Goal: Book appointment/travel/reservation

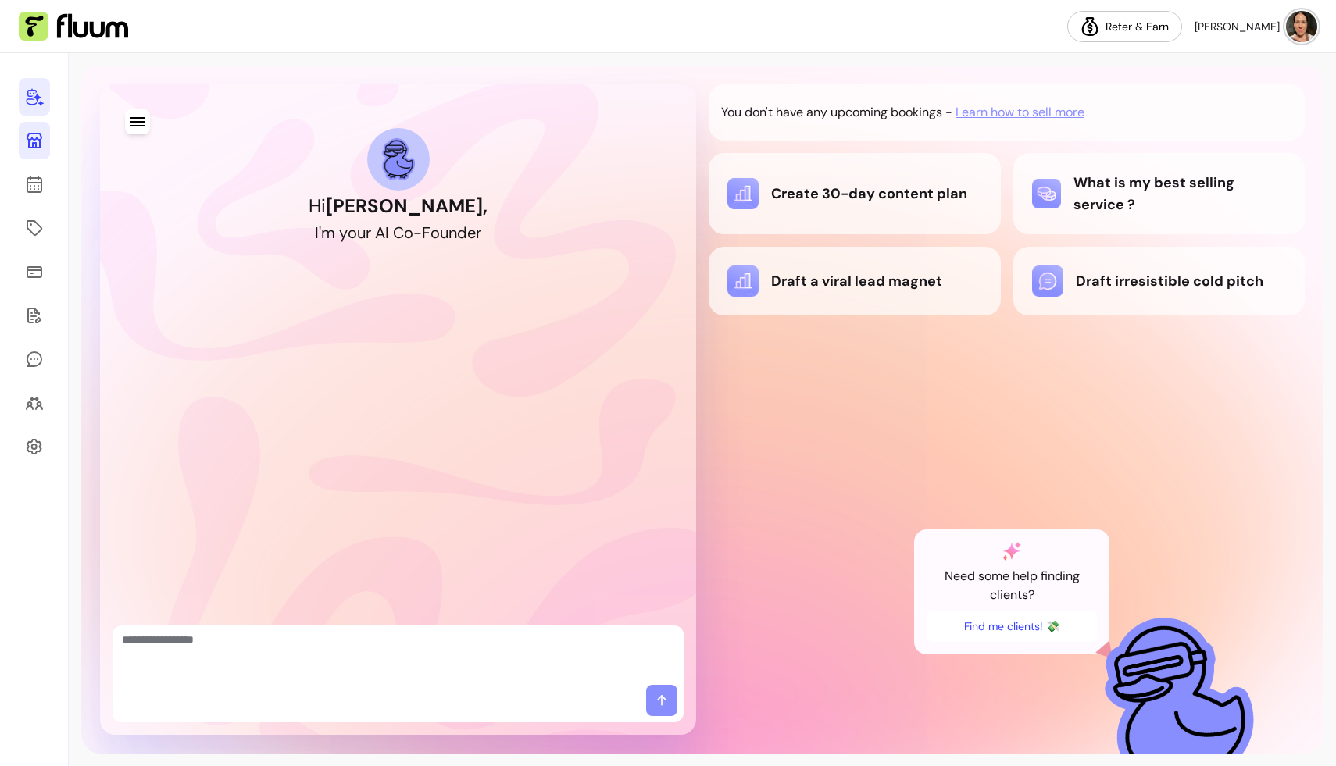
click at [25, 139] on icon at bounding box center [34, 140] width 19 height 19
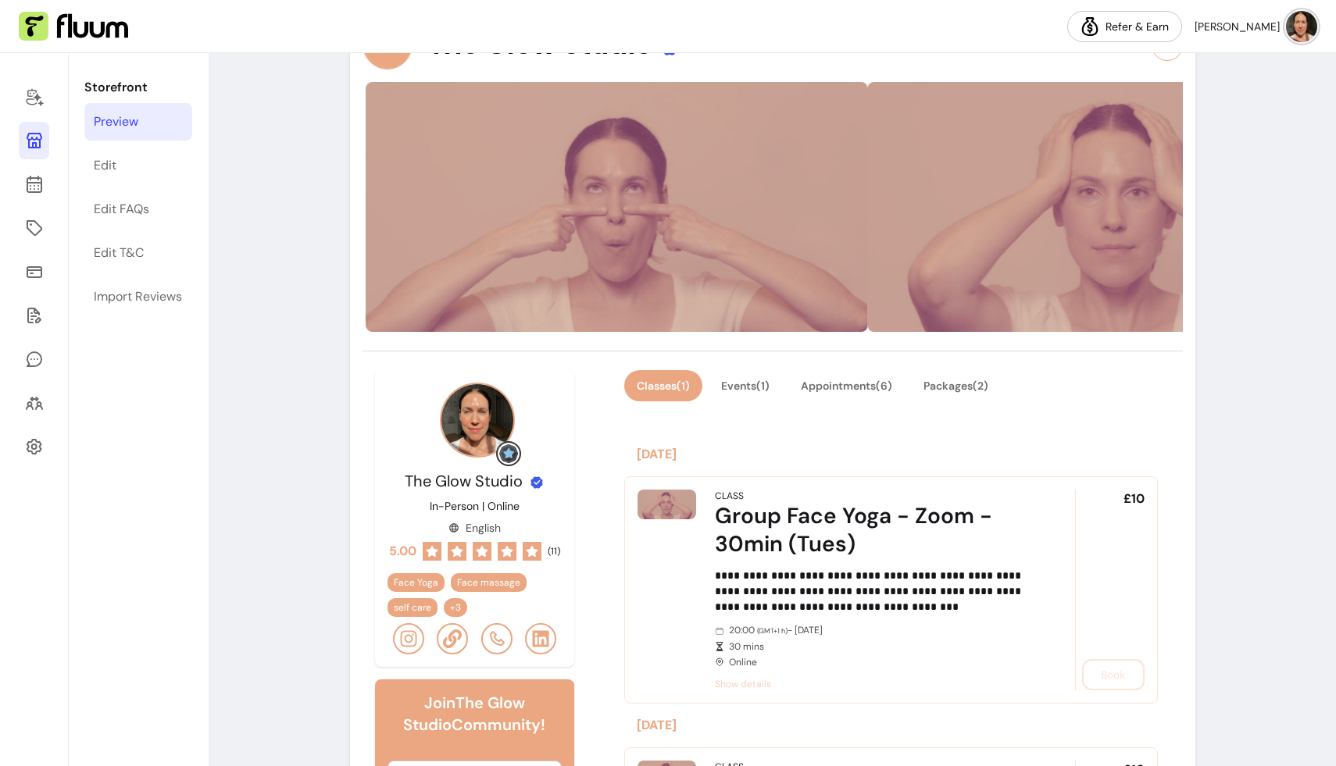
scroll to position [152, 0]
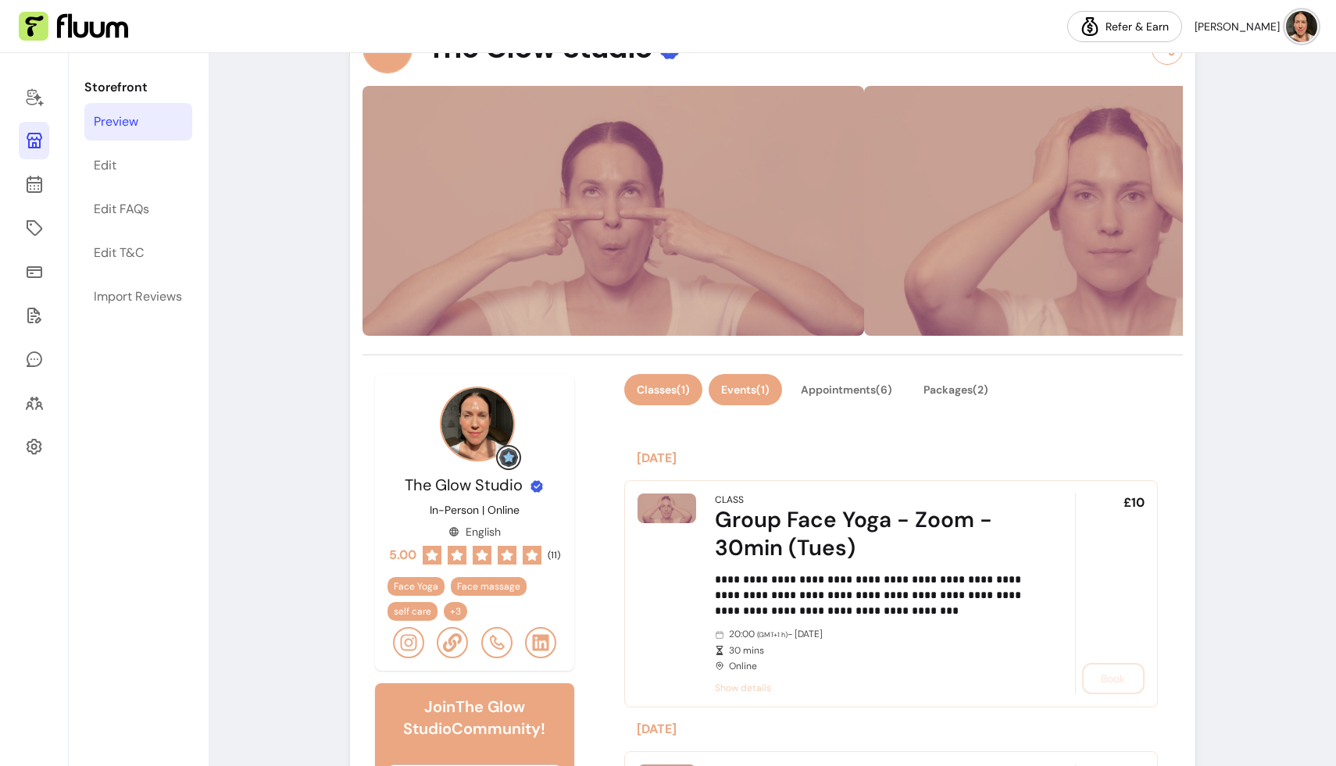
click at [741, 384] on button "Events ( 1 )" at bounding box center [744, 389] width 73 height 31
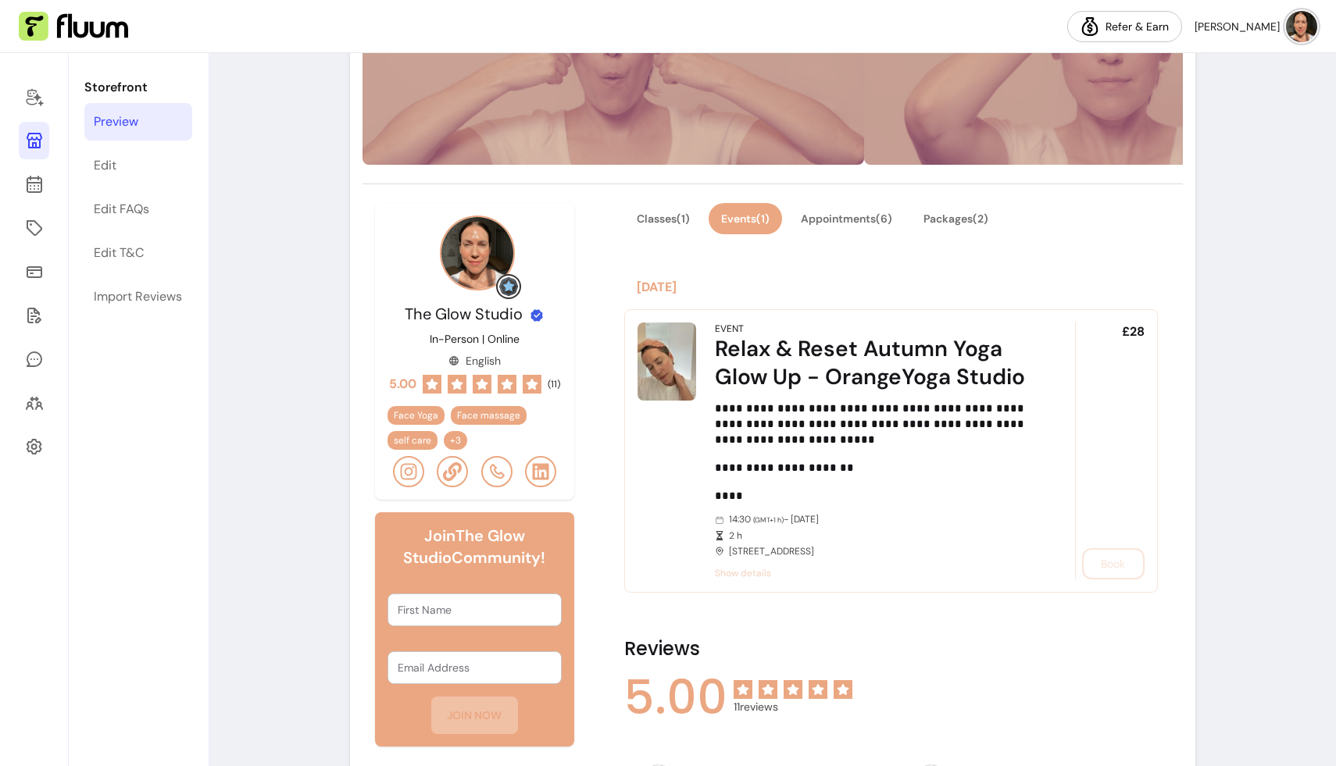
scroll to position [323, 0]
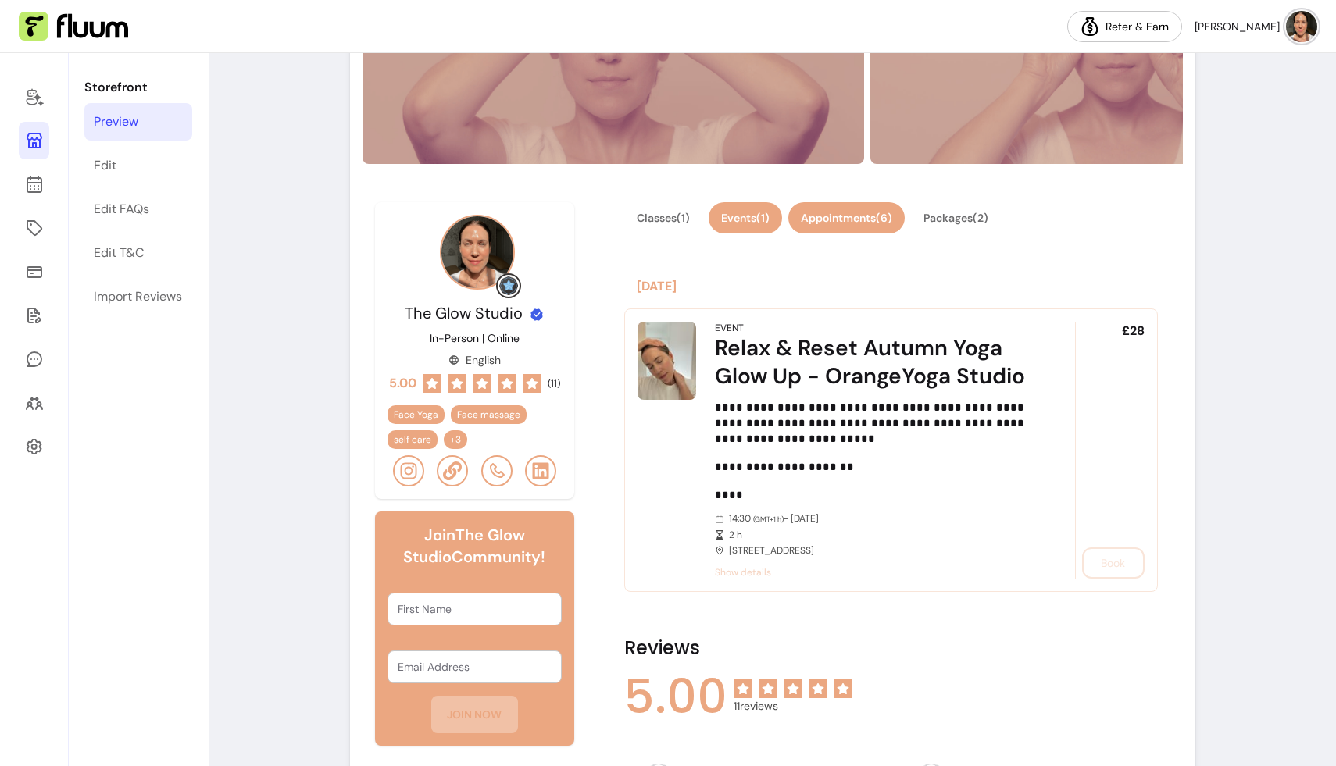
click at [819, 216] on button "Appointments ( 6 )" at bounding box center [846, 217] width 116 height 31
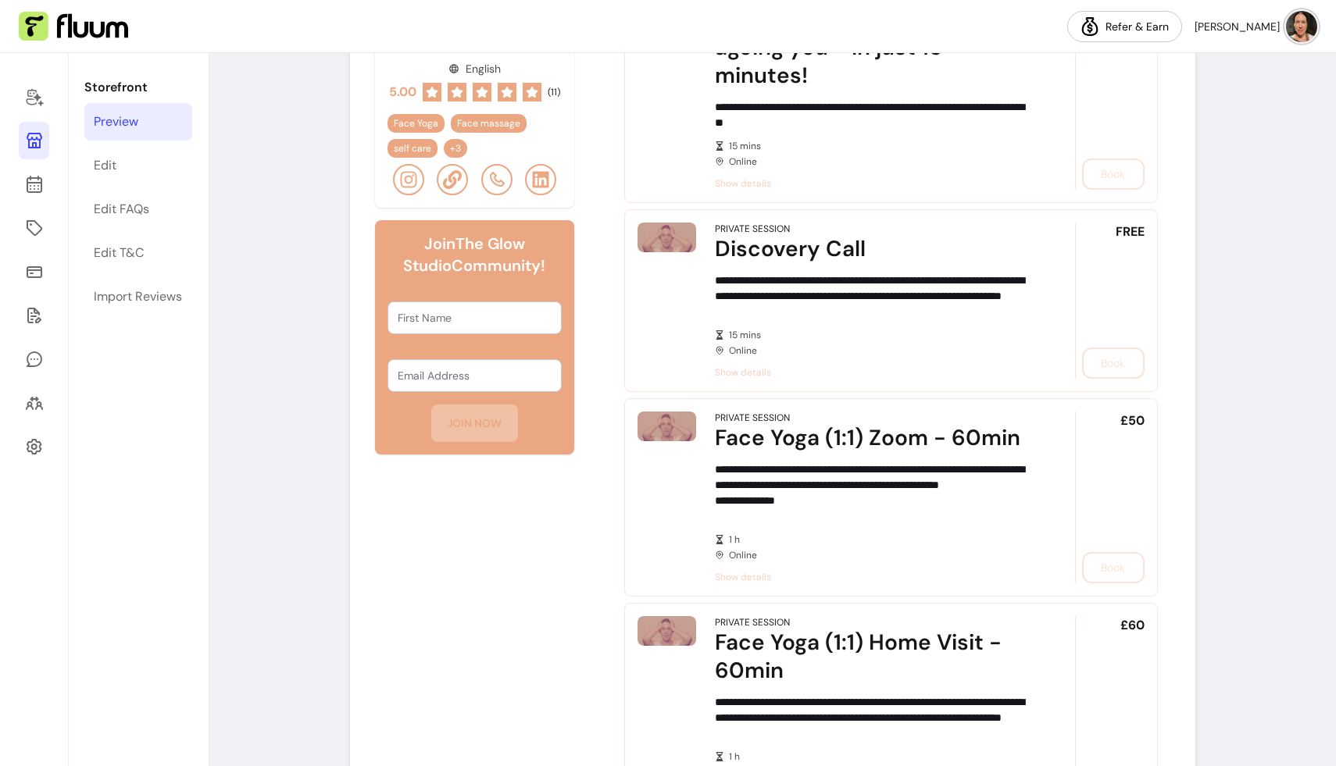
scroll to position [305, 0]
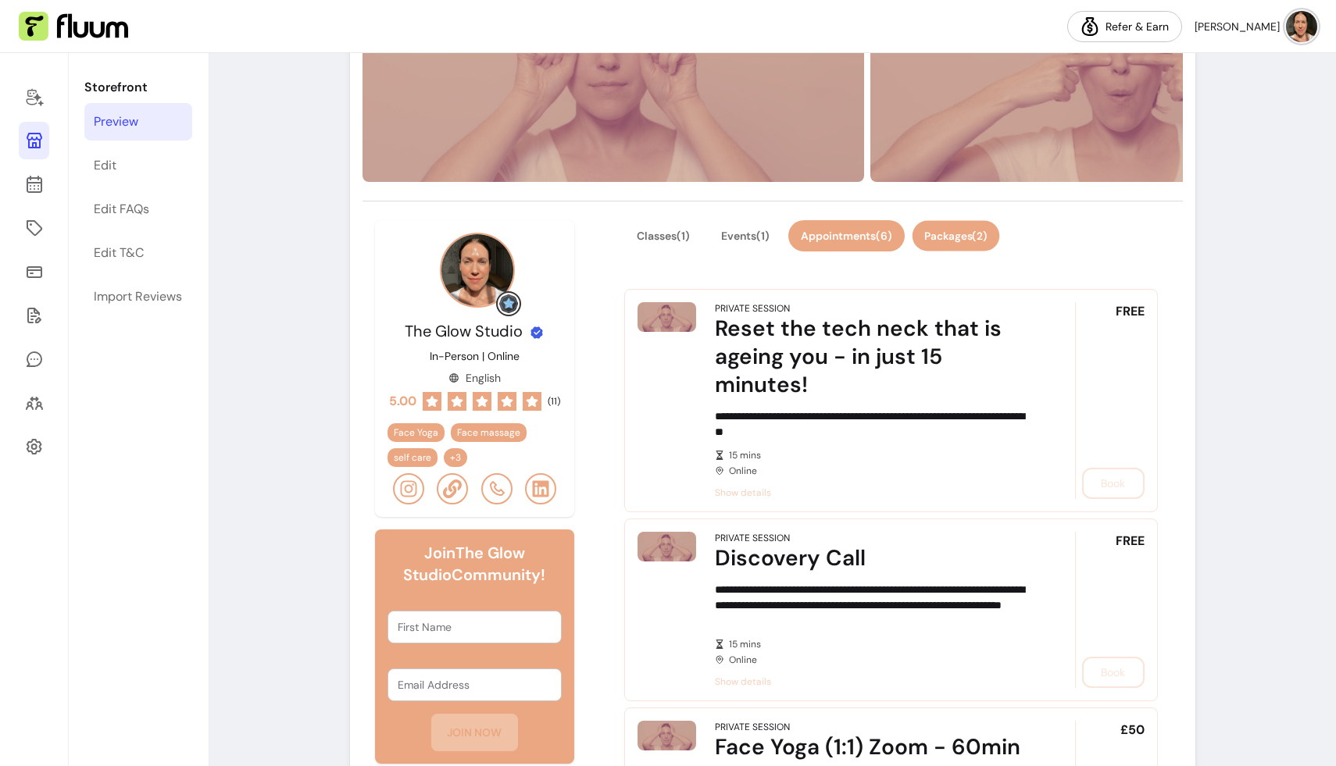
click at [948, 234] on button "Packages ( 2 )" at bounding box center [955, 236] width 87 height 30
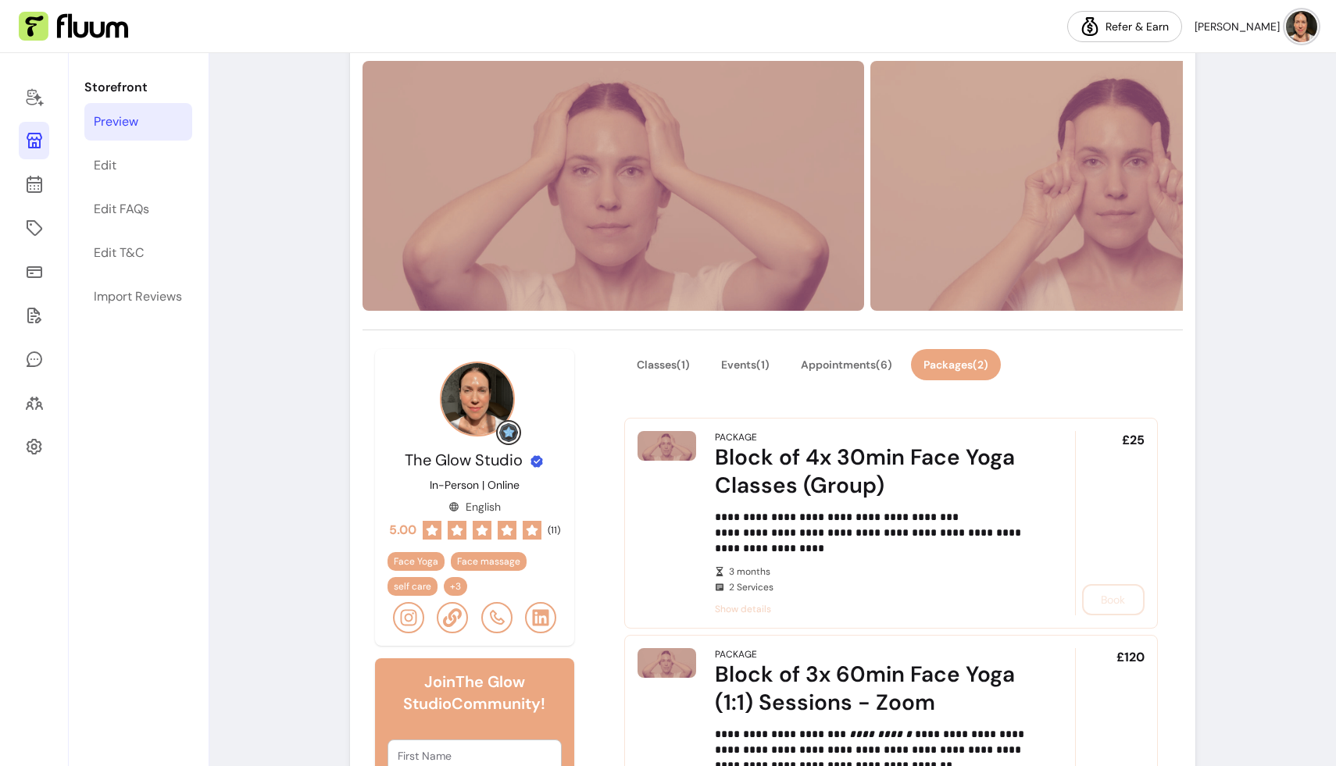
scroll to position [0, 0]
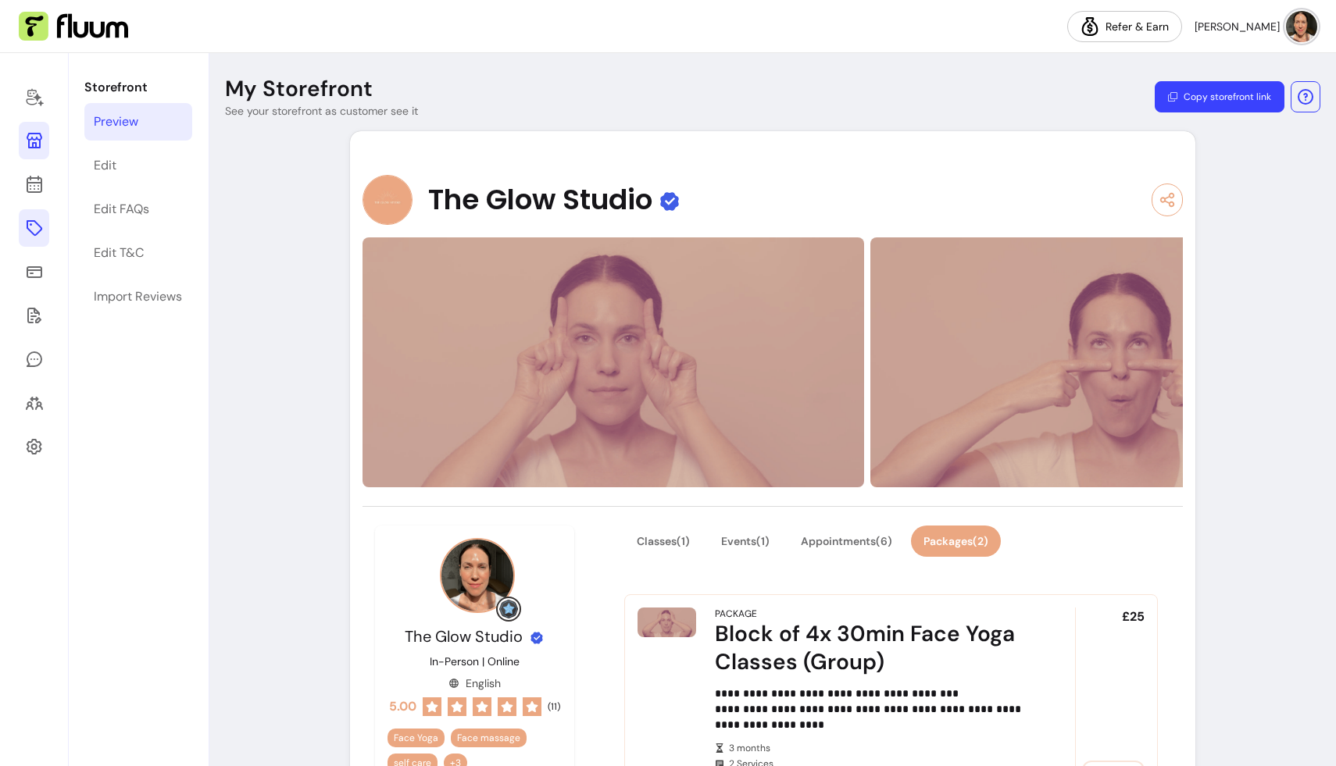
click at [34, 226] on icon at bounding box center [34, 228] width 19 height 19
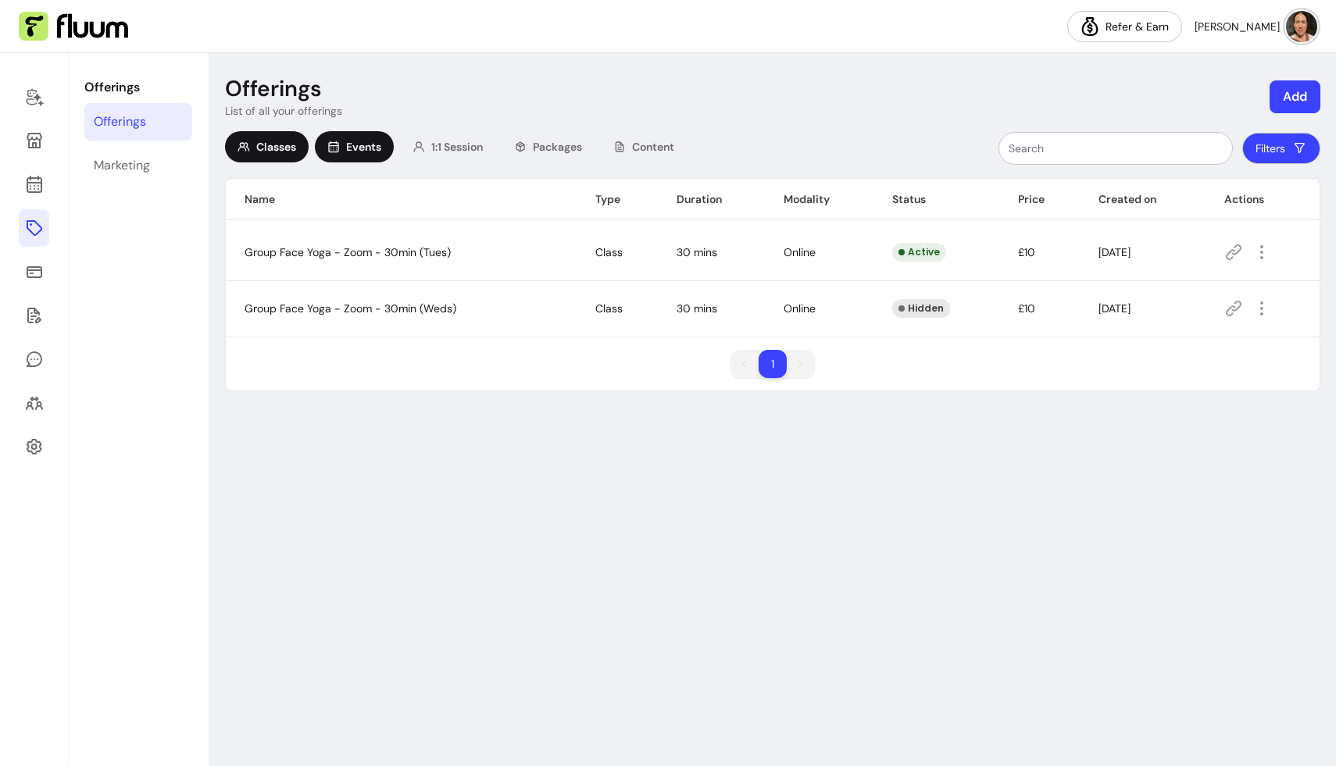
click at [362, 146] on span "Events" at bounding box center [363, 147] width 35 height 16
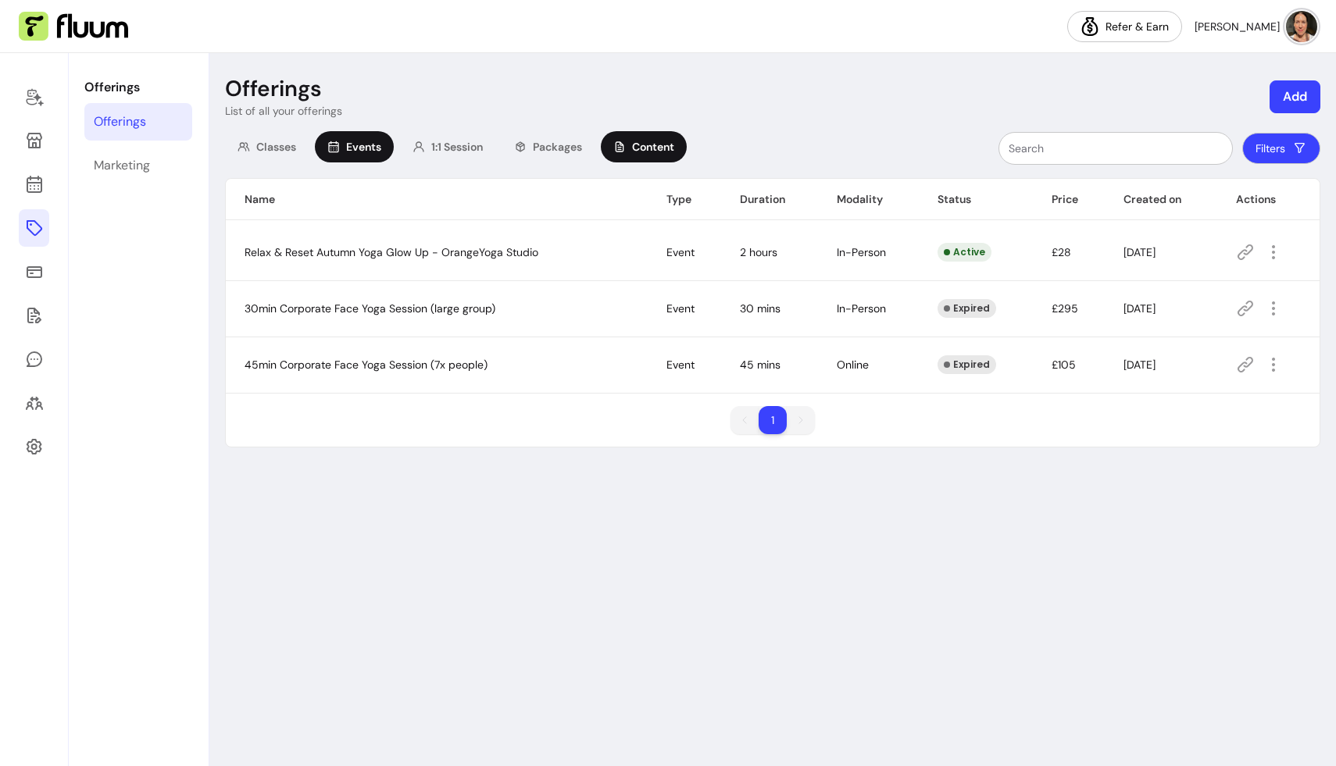
click at [645, 141] on span "Content" at bounding box center [653, 147] width 42 height 16
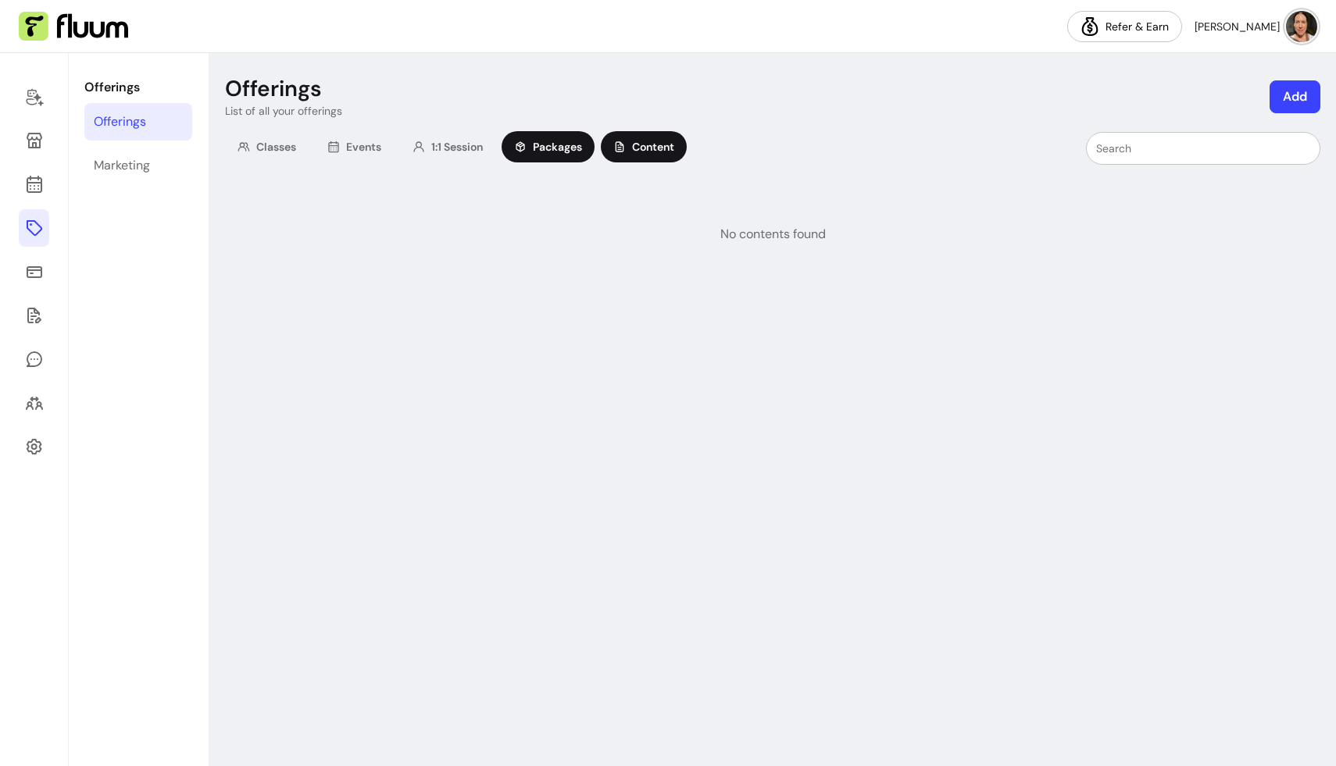
click at [569, 142] on span "Packages" at bounding box center [557, 147] width 49 height 16
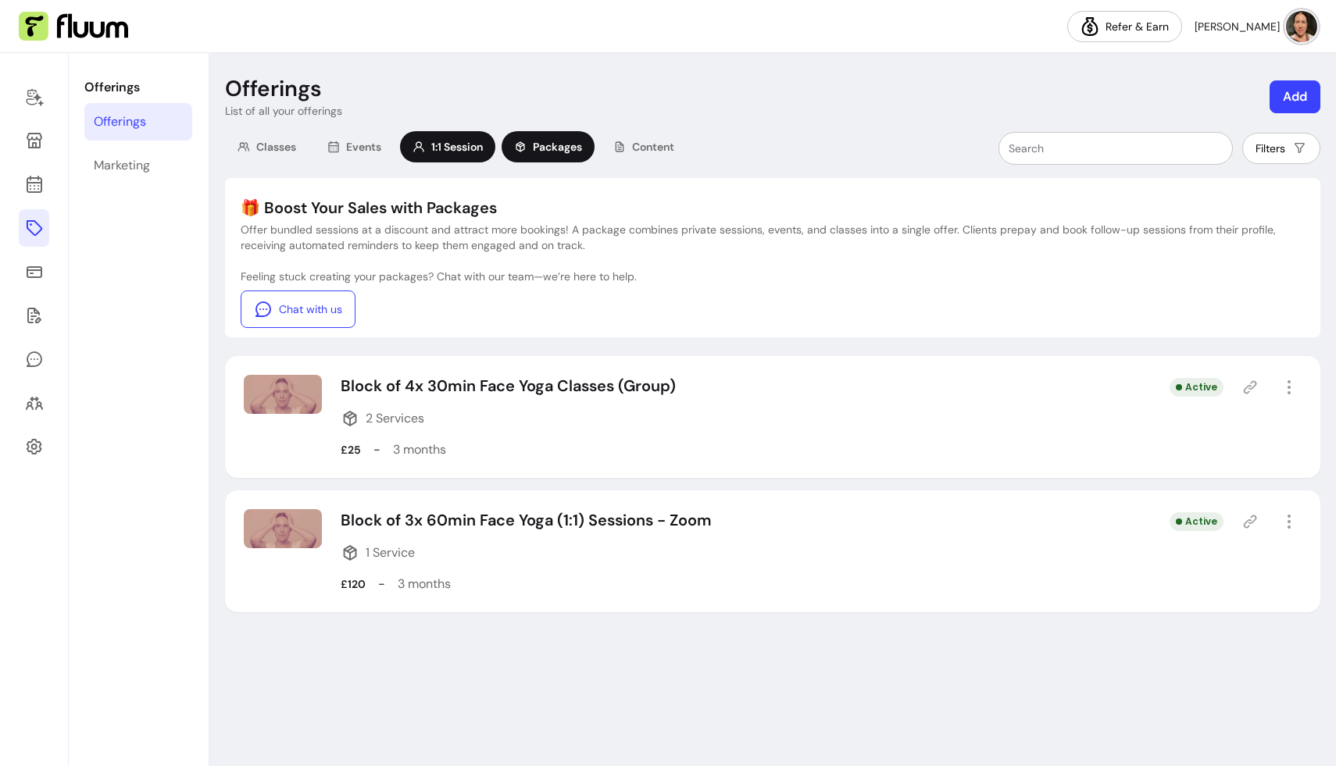
click at [455, 144] on span "1:1 Session" at bounding box center [457, 147] width 52 height 16
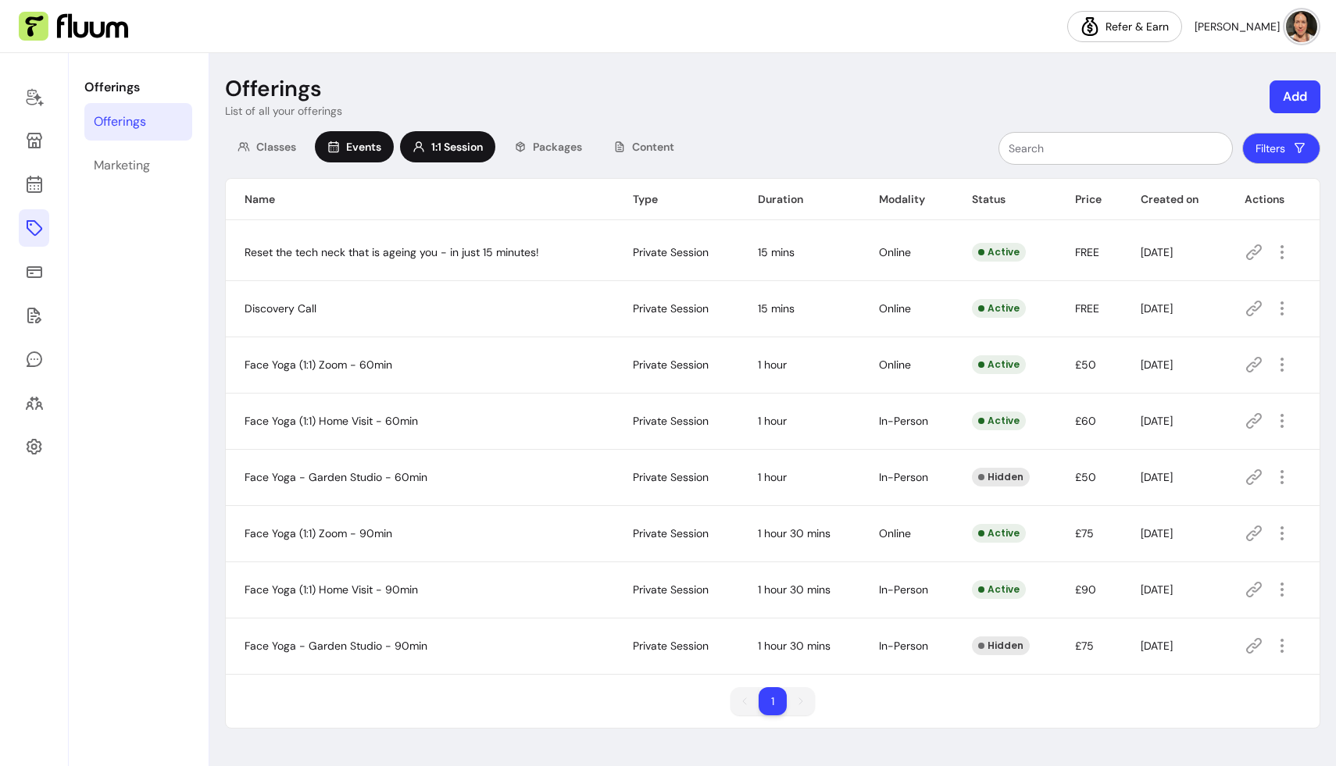
click at [355, 149] on span "Events" at bounding box center [363, 147] width 35 height 16
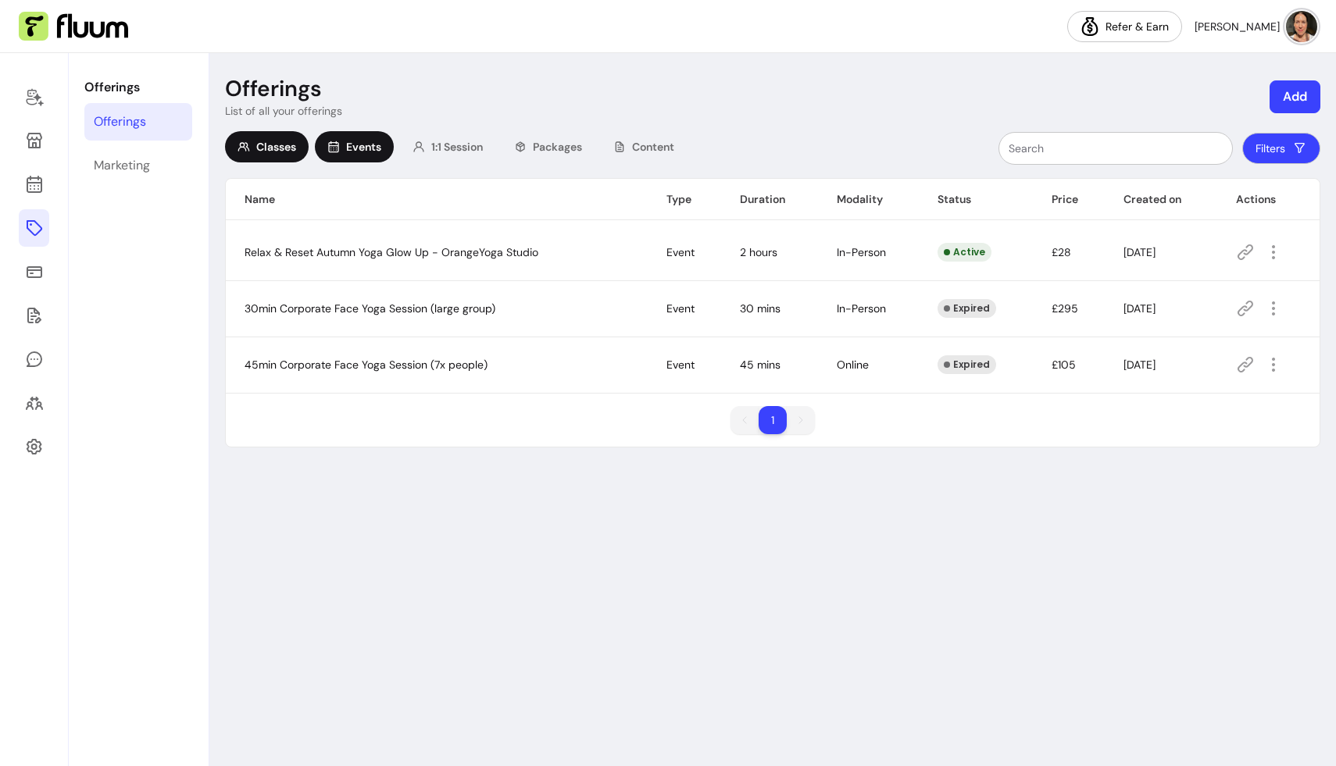
click at [283, 144] on span "Classes" at bounding box center [276, 147] width 40 height 16
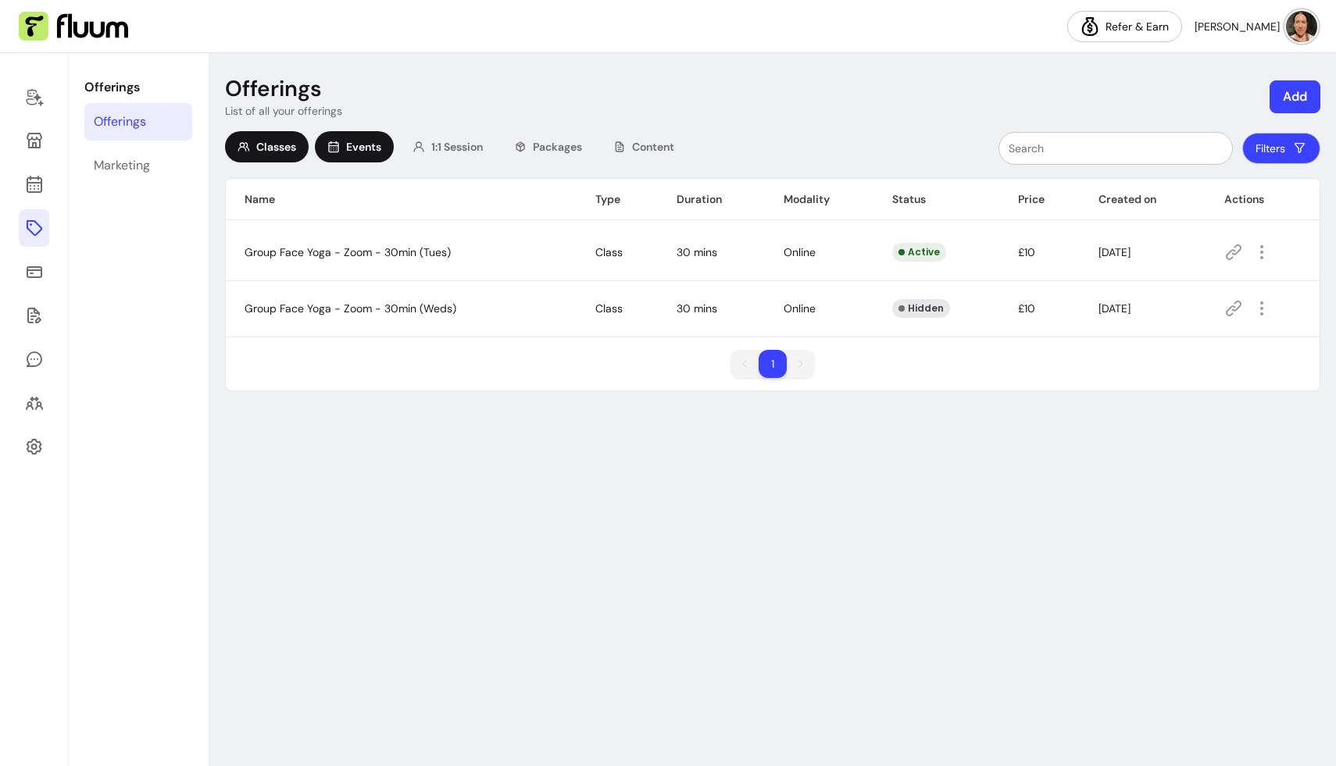
click at [355, 144] on span "Events" at bounding box center [363, 147] width 35 height 16
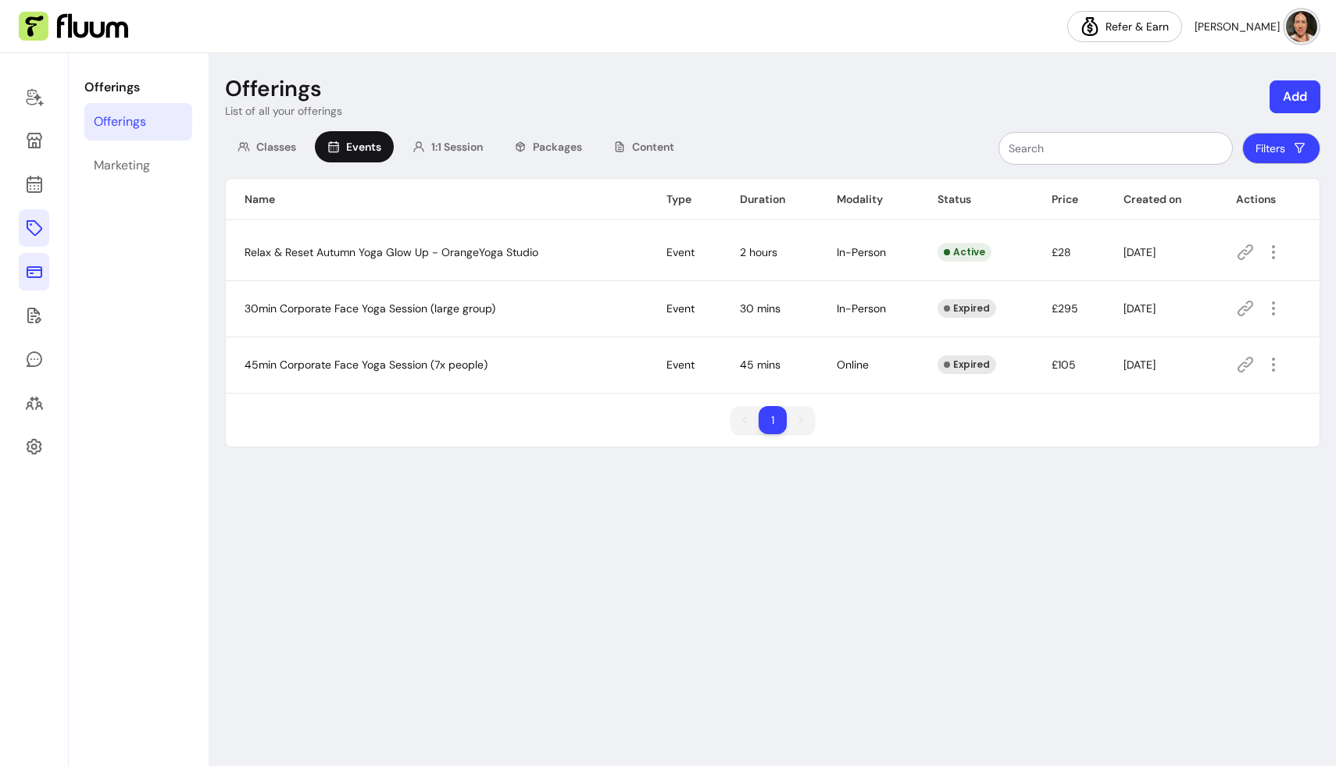
click at [39, 268] on icon at bounding box center [34, 271] width 19 height 19
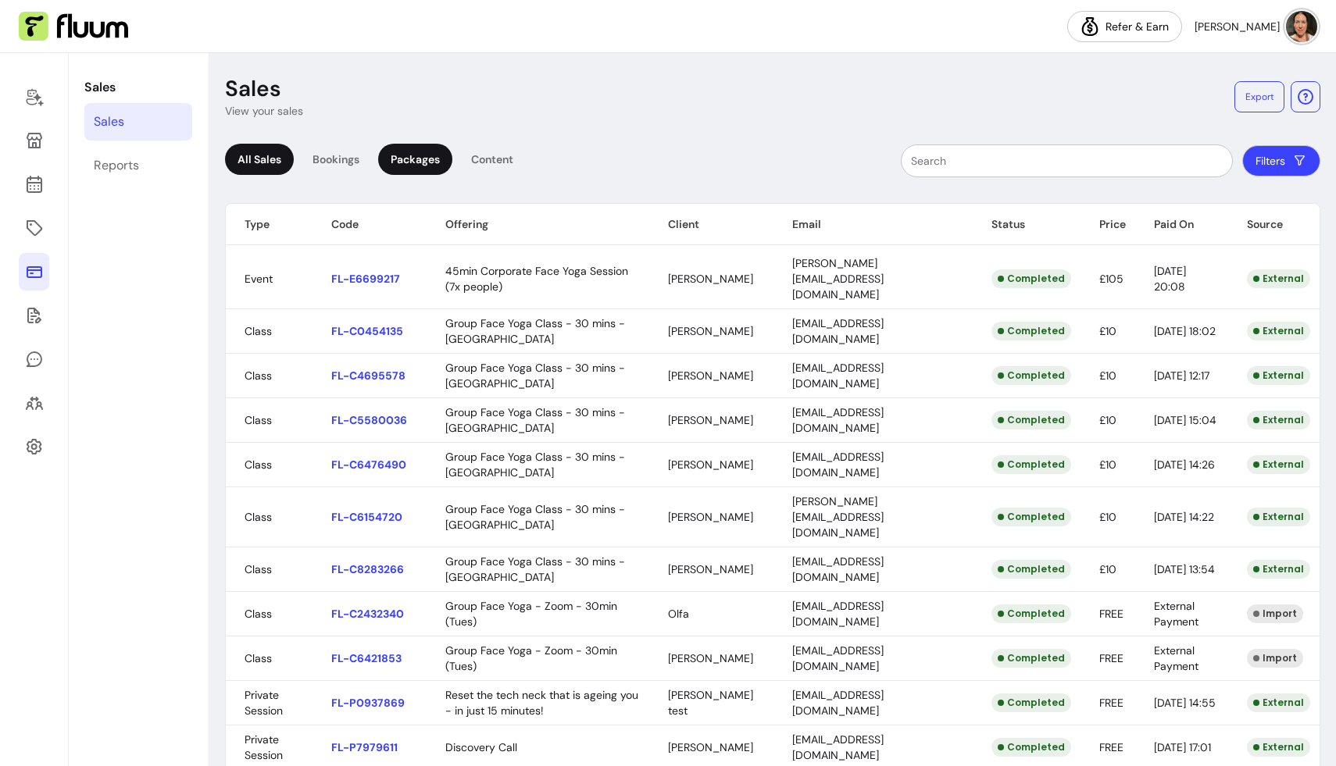
click at [412, 155] on div "Packages" at bounding box center [415, 159] width 74 height 31
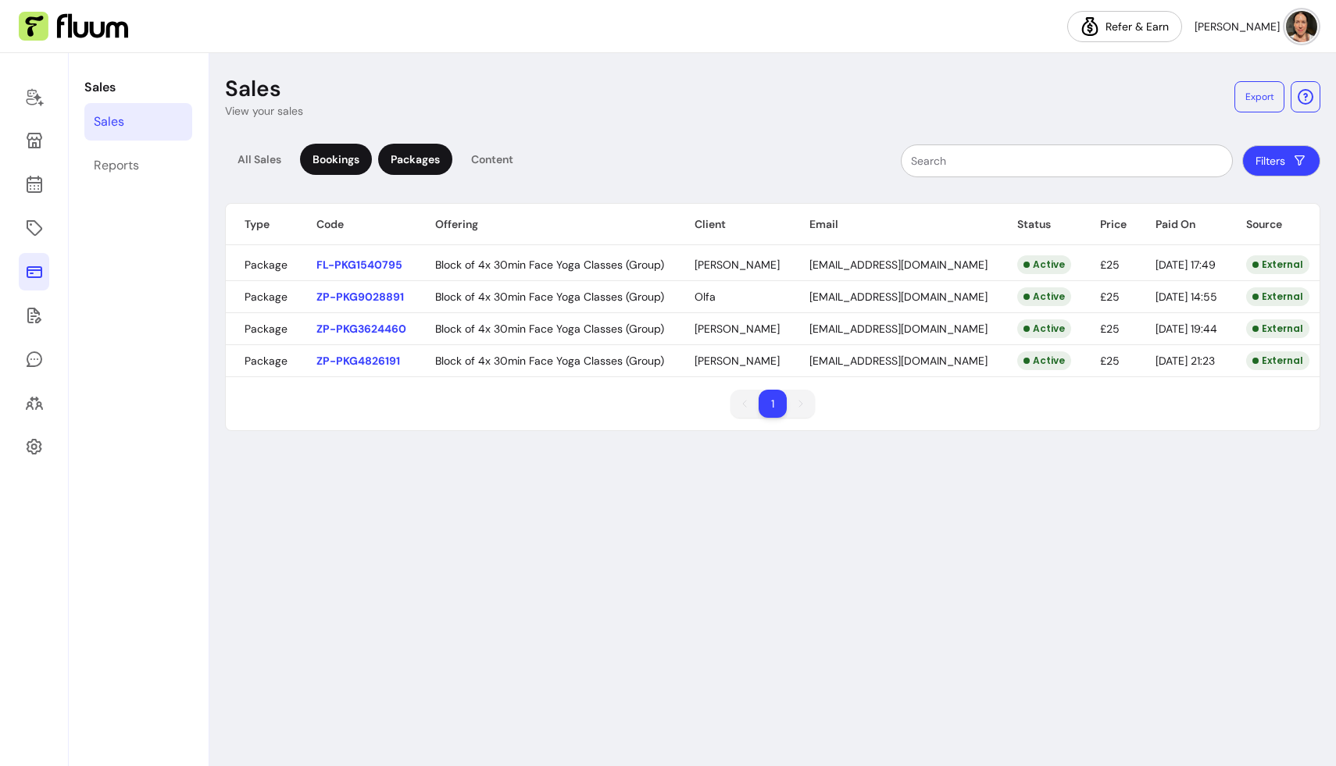
click at [324, 158] on div "Bookings" at bounding box center [336, 159] width 72 height 31
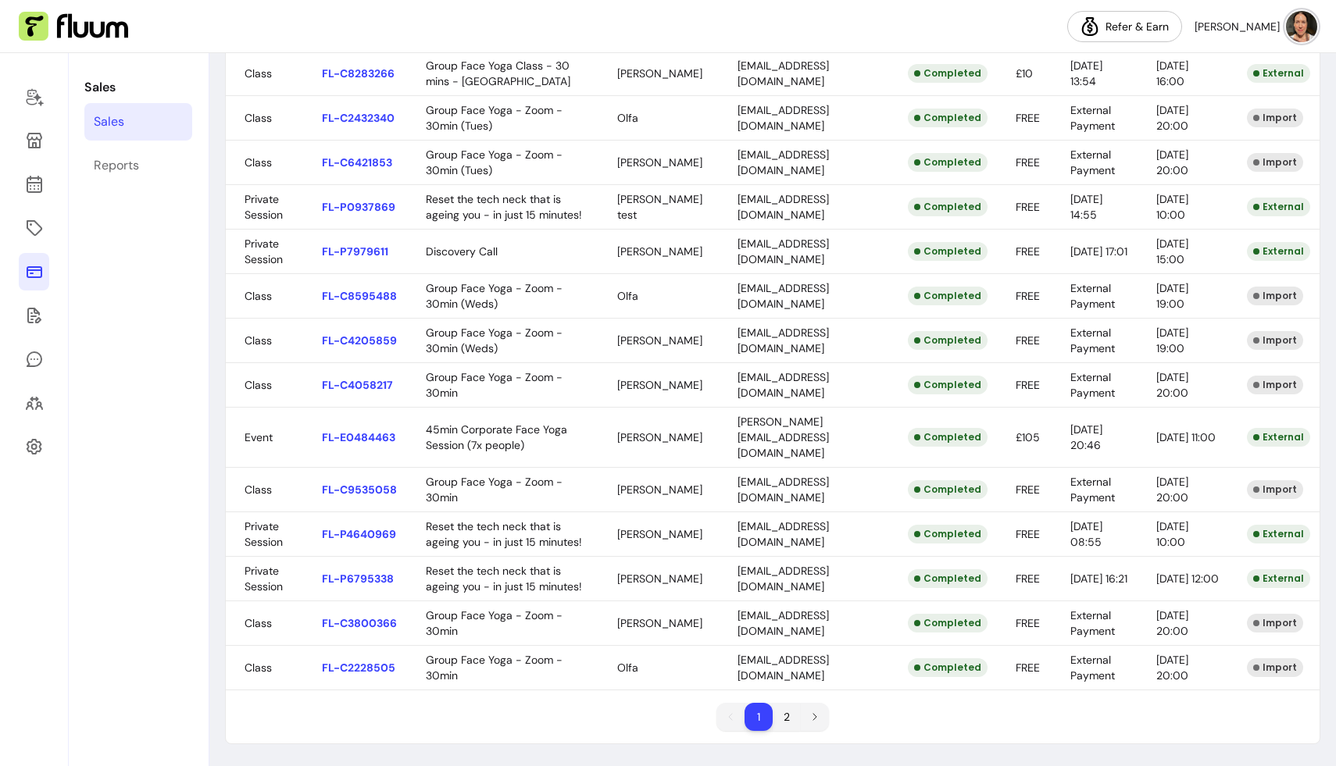
scroll to position [590, 0]
click at [790, 714] on li "2" at bounding box center [787, 717] width 28 height 28
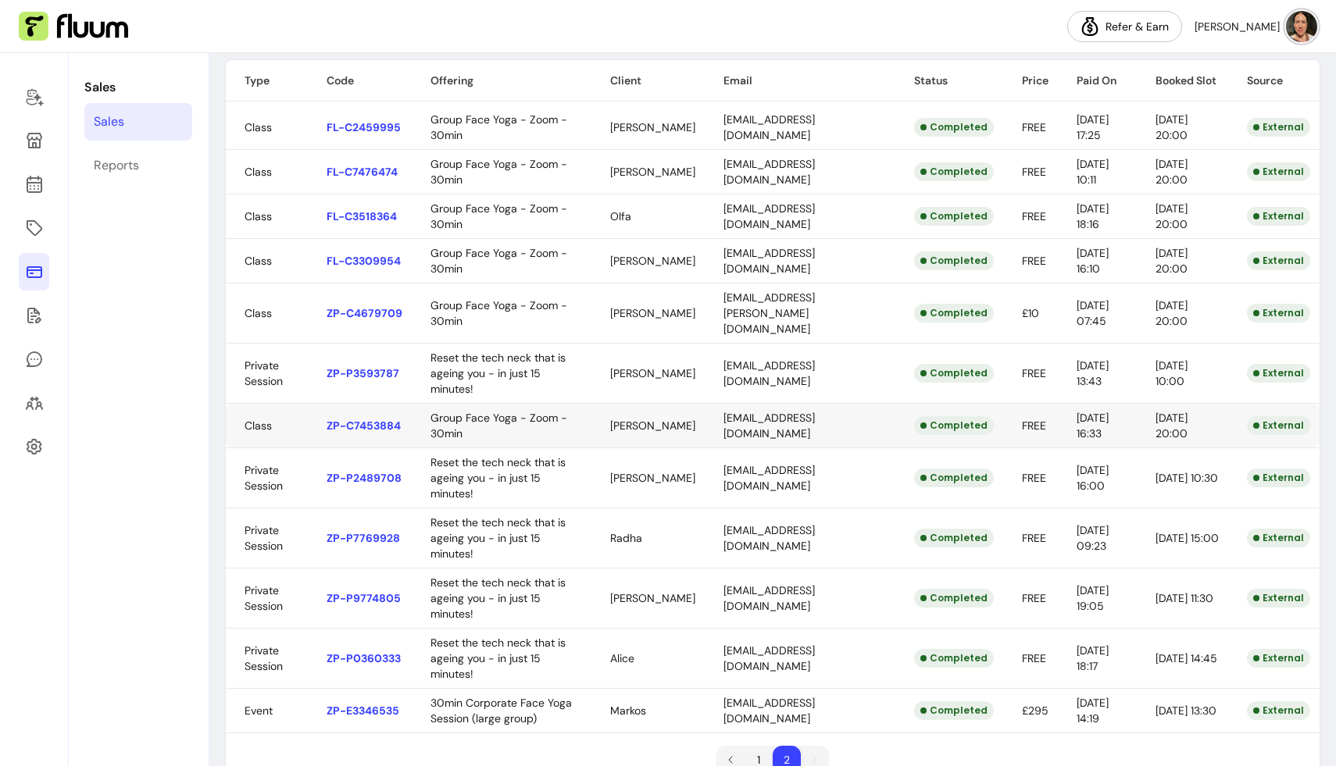
scroll to position [171, 0]
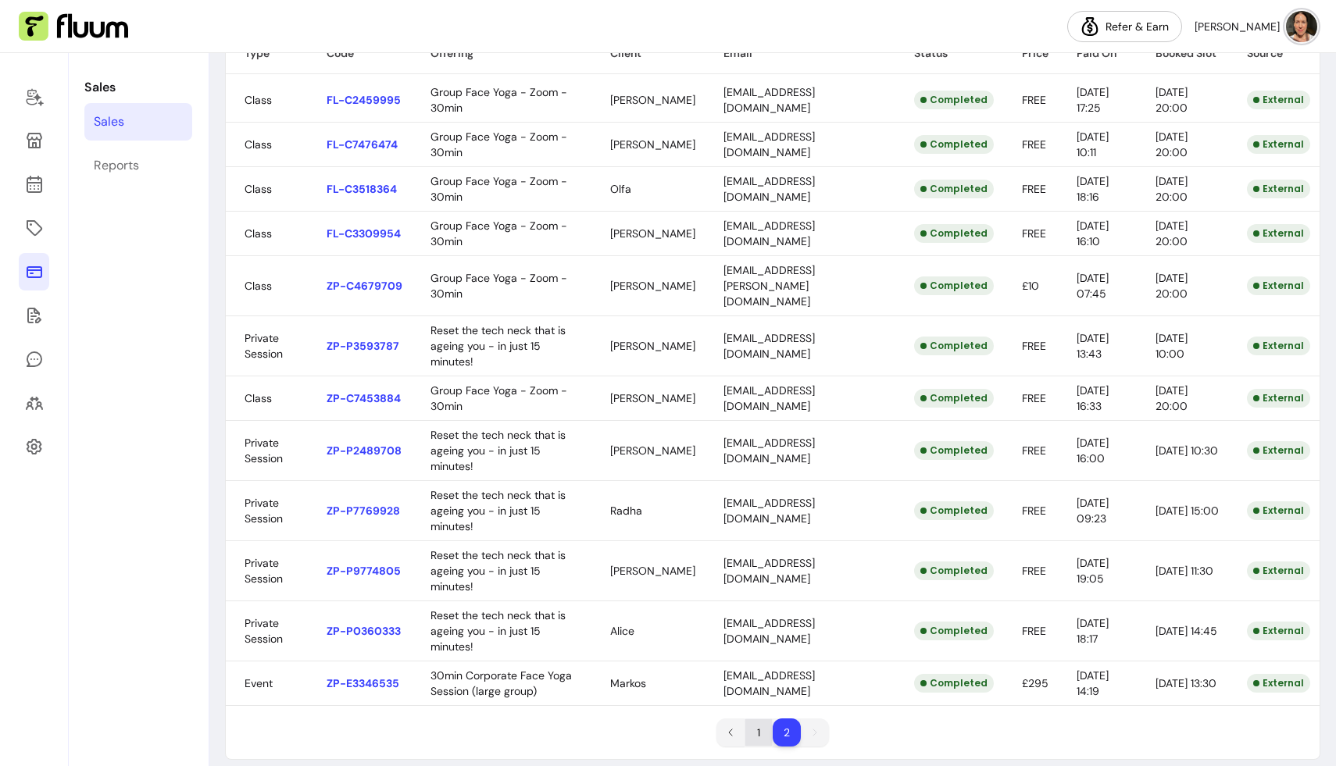
click at [754, 719] on li "1" at bounding box center [758, 732] width 27 height 27
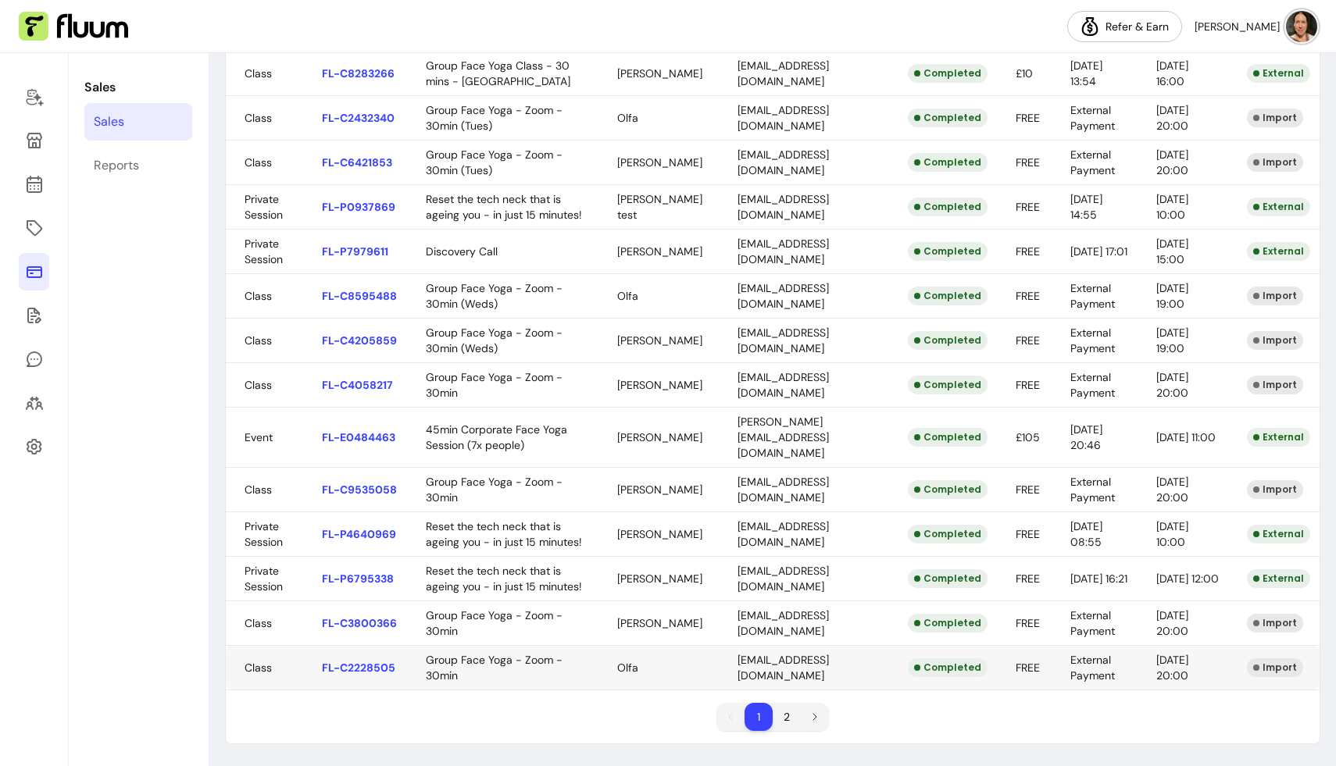
scroll to position [0, 0]
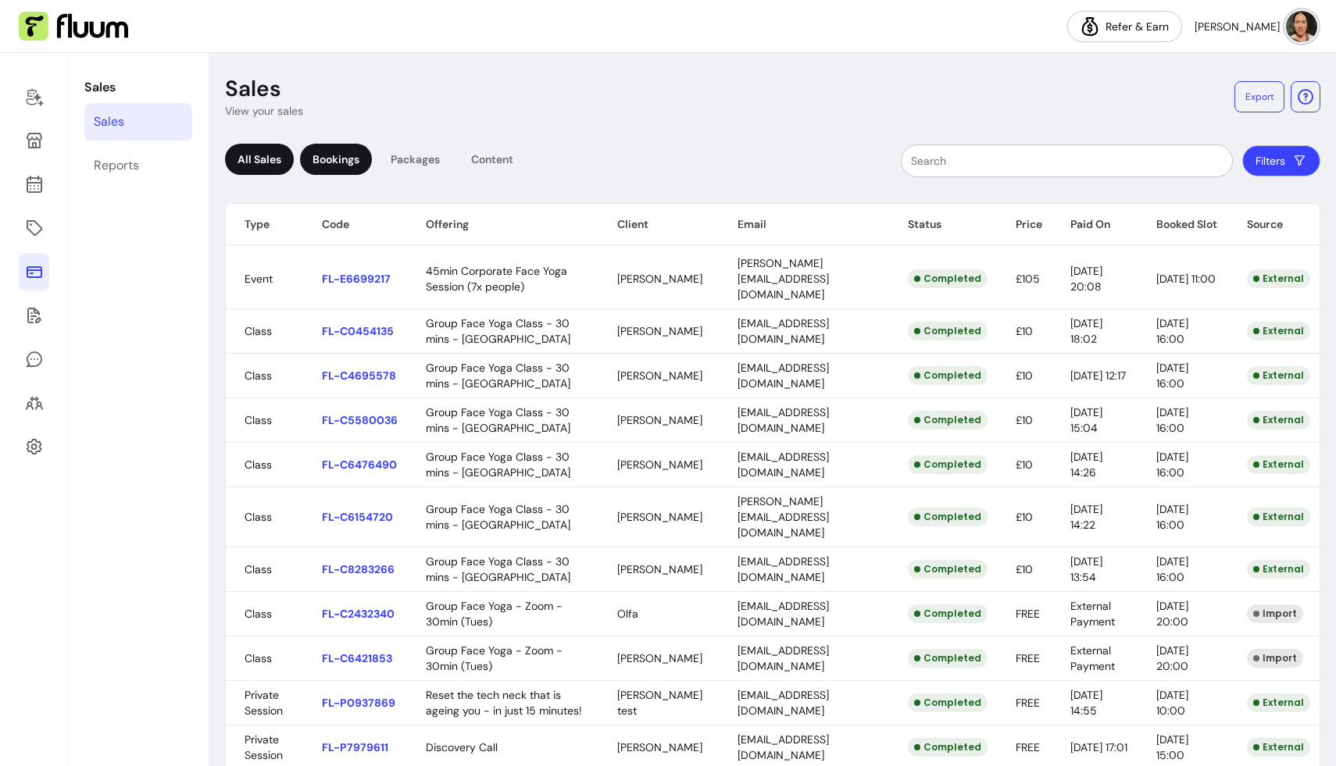
click at [268, 159] on div "All Sales" at bounding box center [259, 159] width 69 height 31
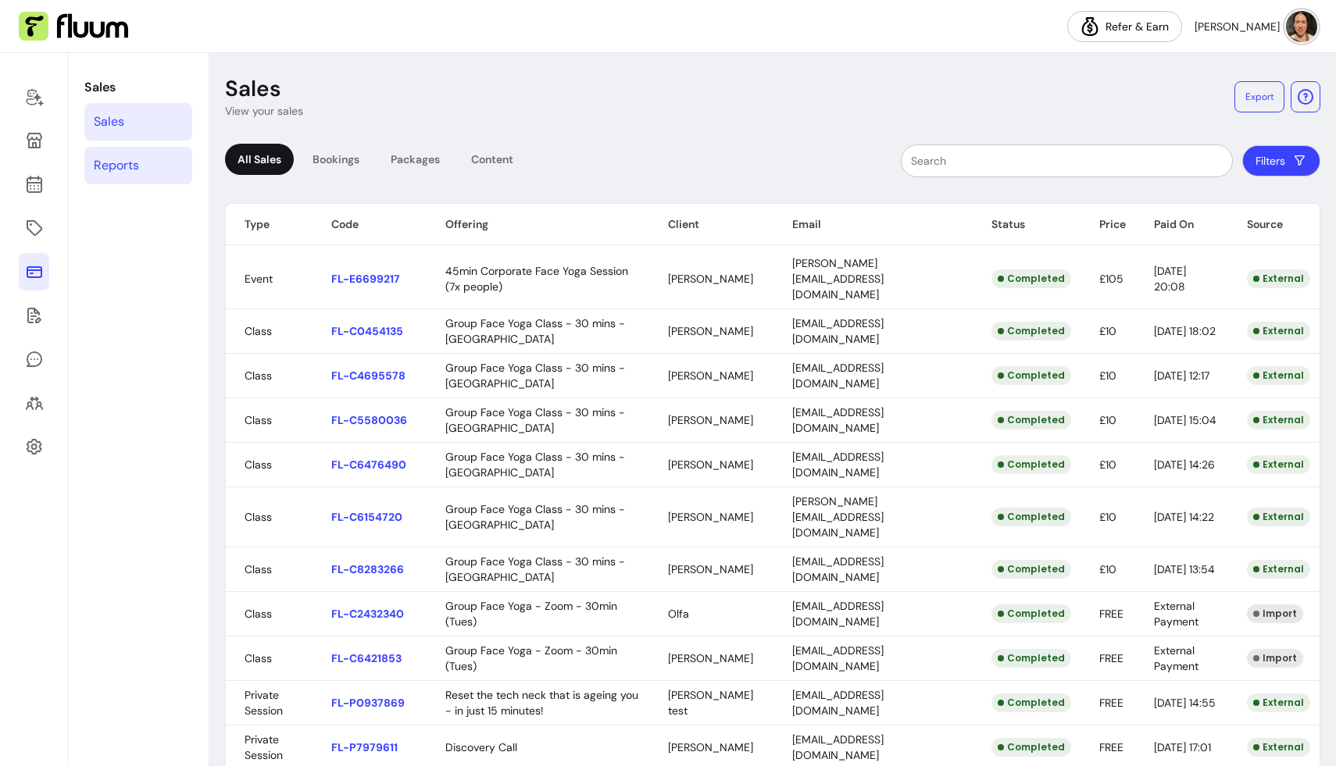
click at [137, 158] on div "Reports" at bounding box center [116, 165] width 45 height 19
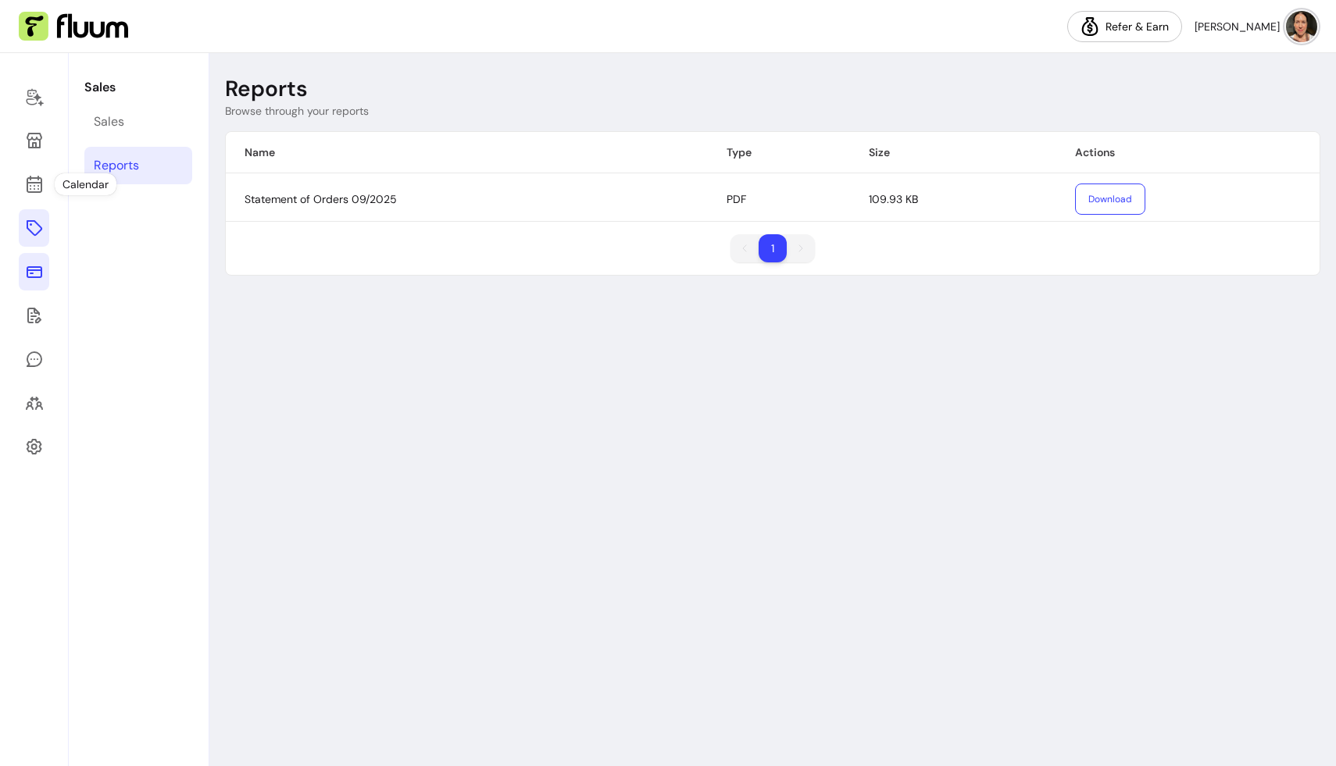
click at [31, 217] on link at bounding box center [34, 227] width 30 height 37
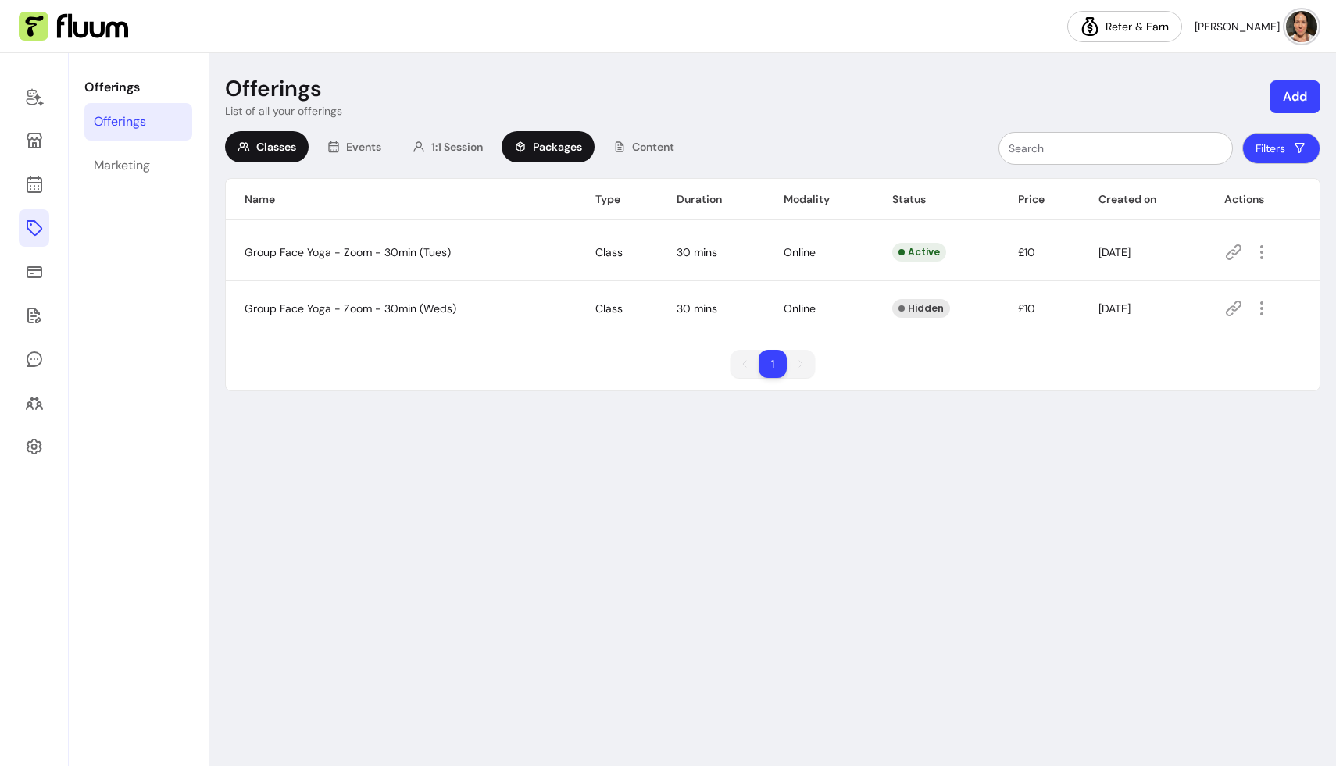
click at [557, 146] on span "Packages" at bounding box center [557, 147] width 49 height 16
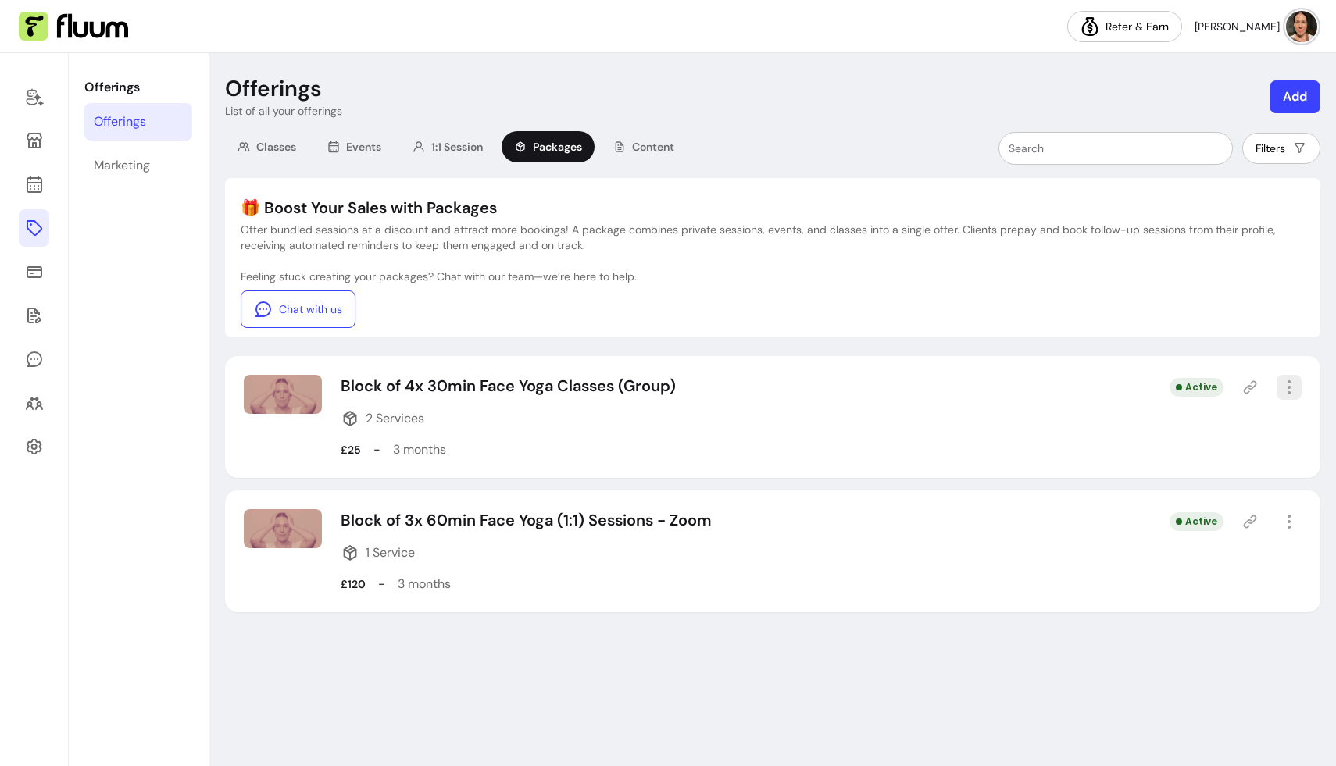
click at [1291, 381] on icon "button" at bounding box center [1288, 387] width 19 height 19
click at [1251, 383] on icon at bounding box center [1250, 388] width 16 height 16
click at [30, 180] on icon at bounding box center [34, 184] width 19 height 19
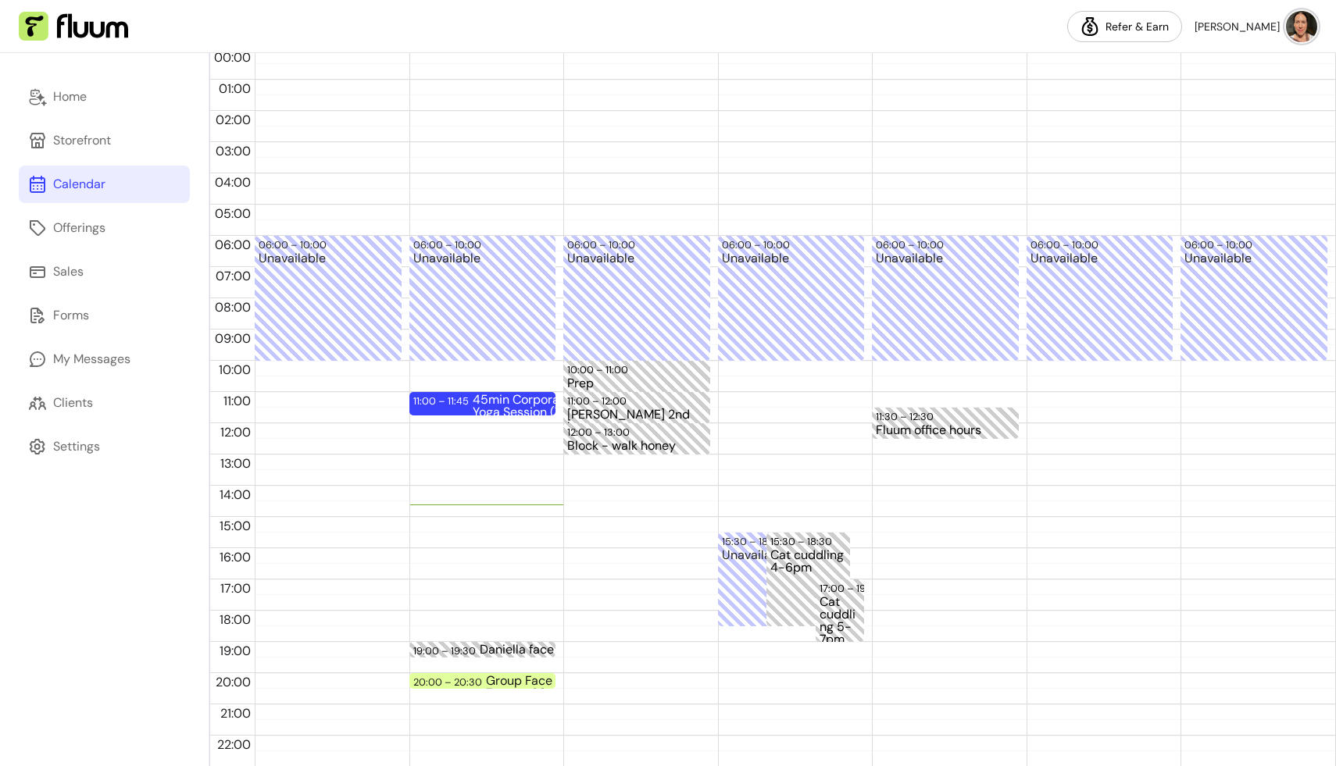
scroll to position [138, 0]
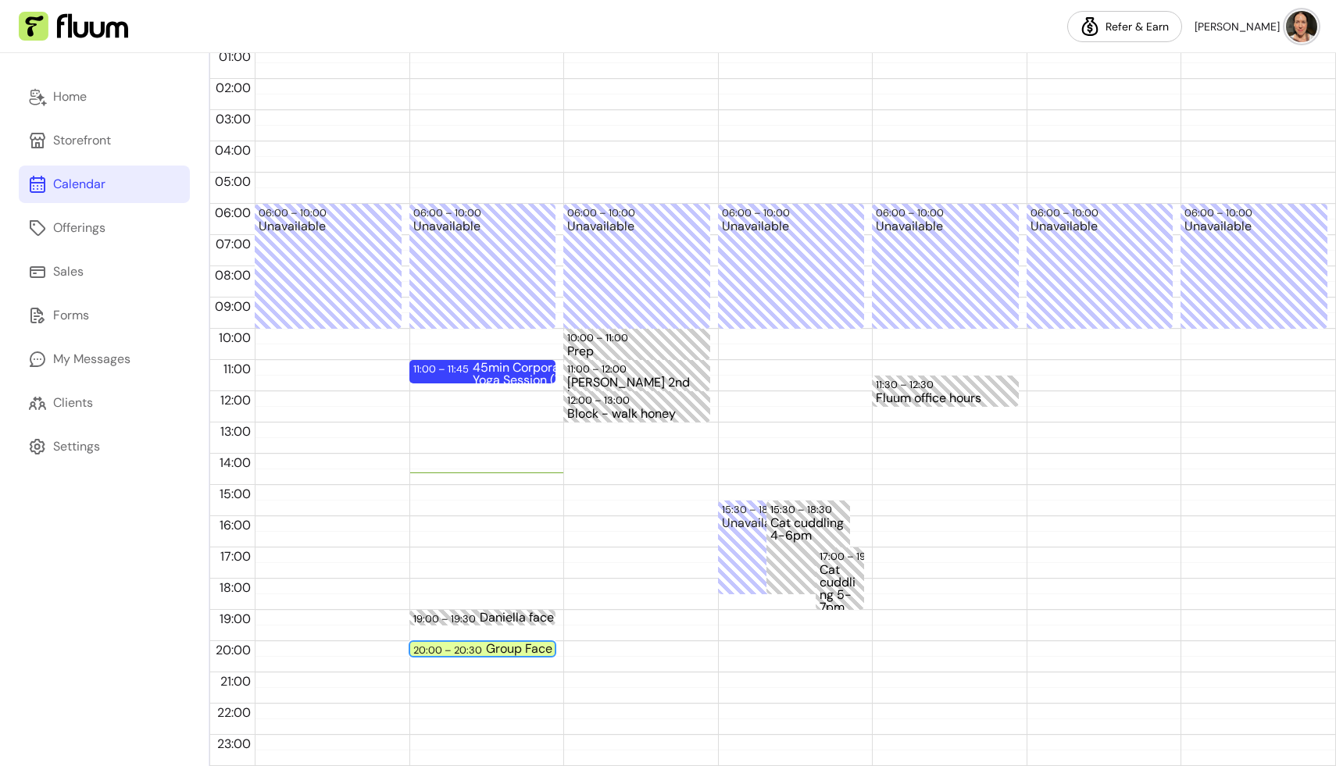
click at [487, 645] on div "Group Face Yoga - Zoom - 30min (Tues)" at bounding box center [555, 649] width 139 height 12
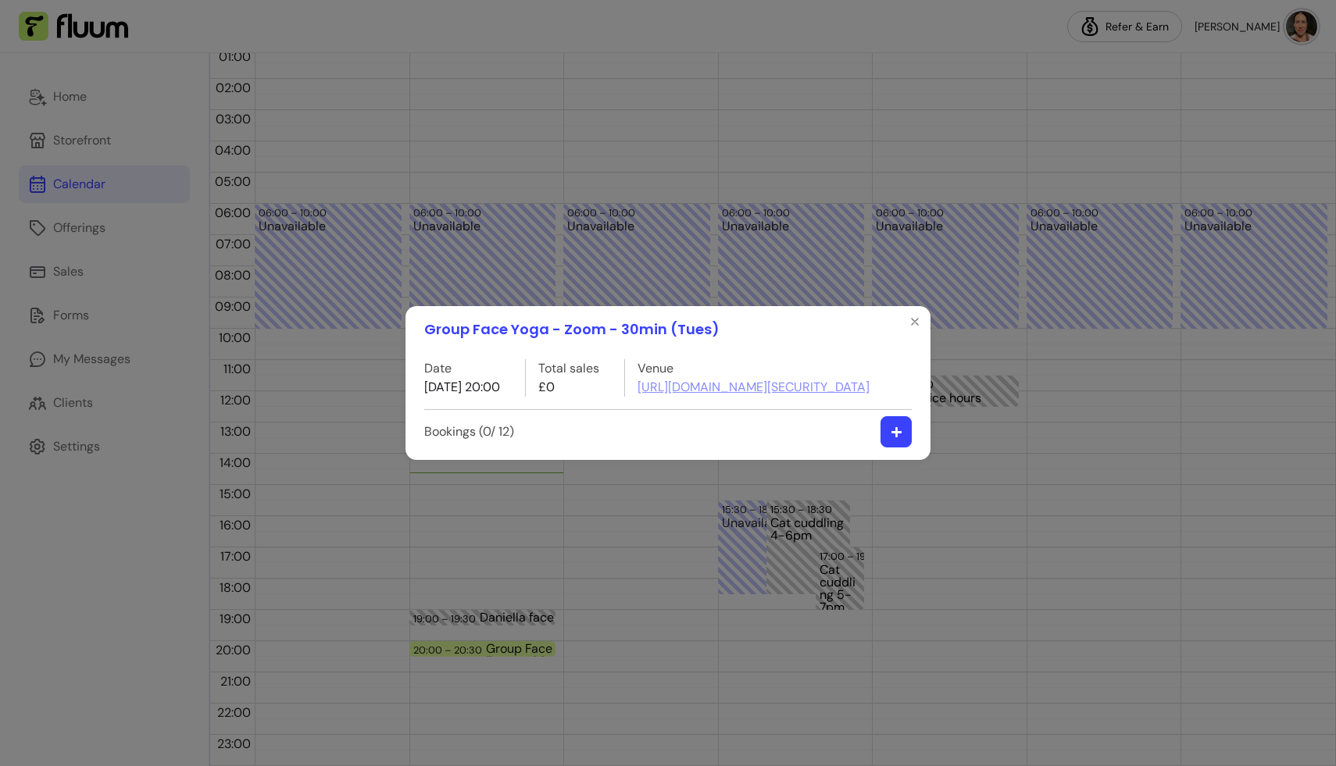
click at [896, 443] on button "button" at bounding box center [895, 431] width 31 height 31
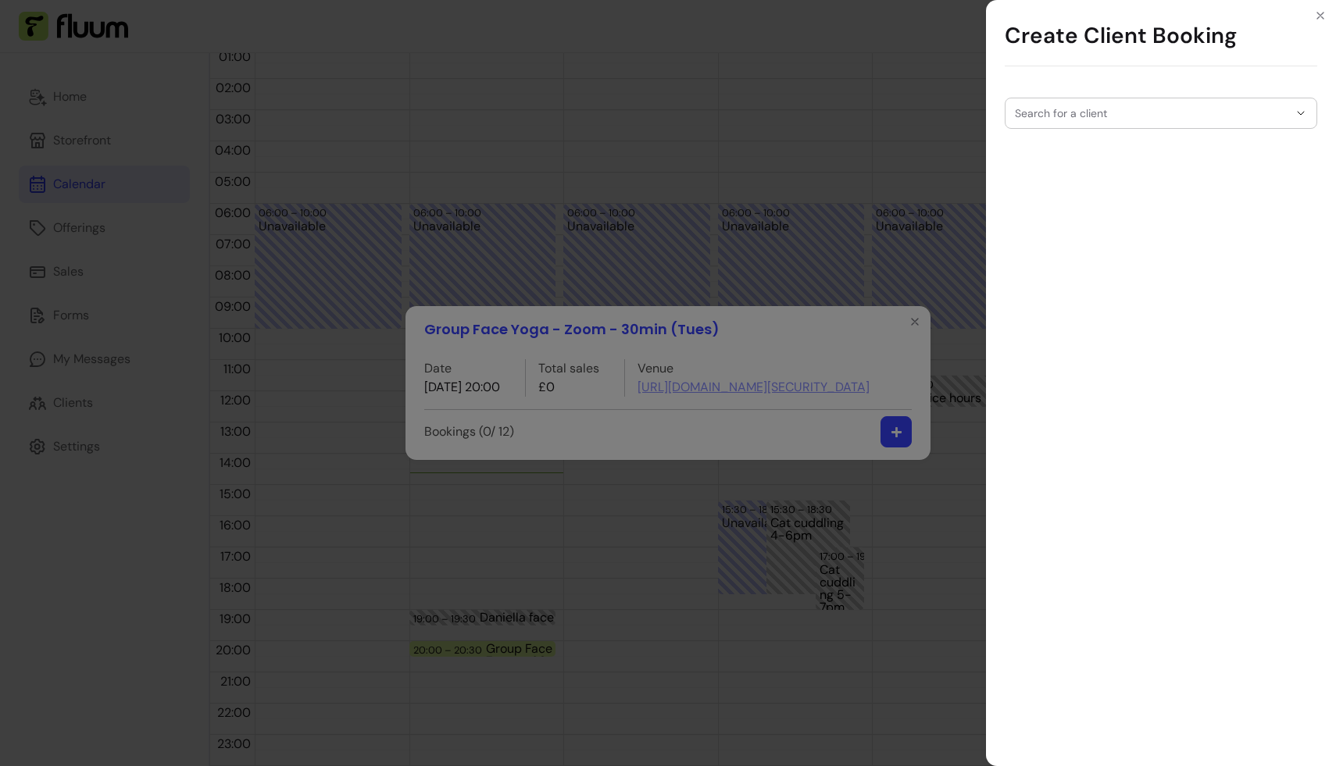
click at [1028, 120] on input "Search for a client" at bounding box center [1151, 113] width 273 height 16
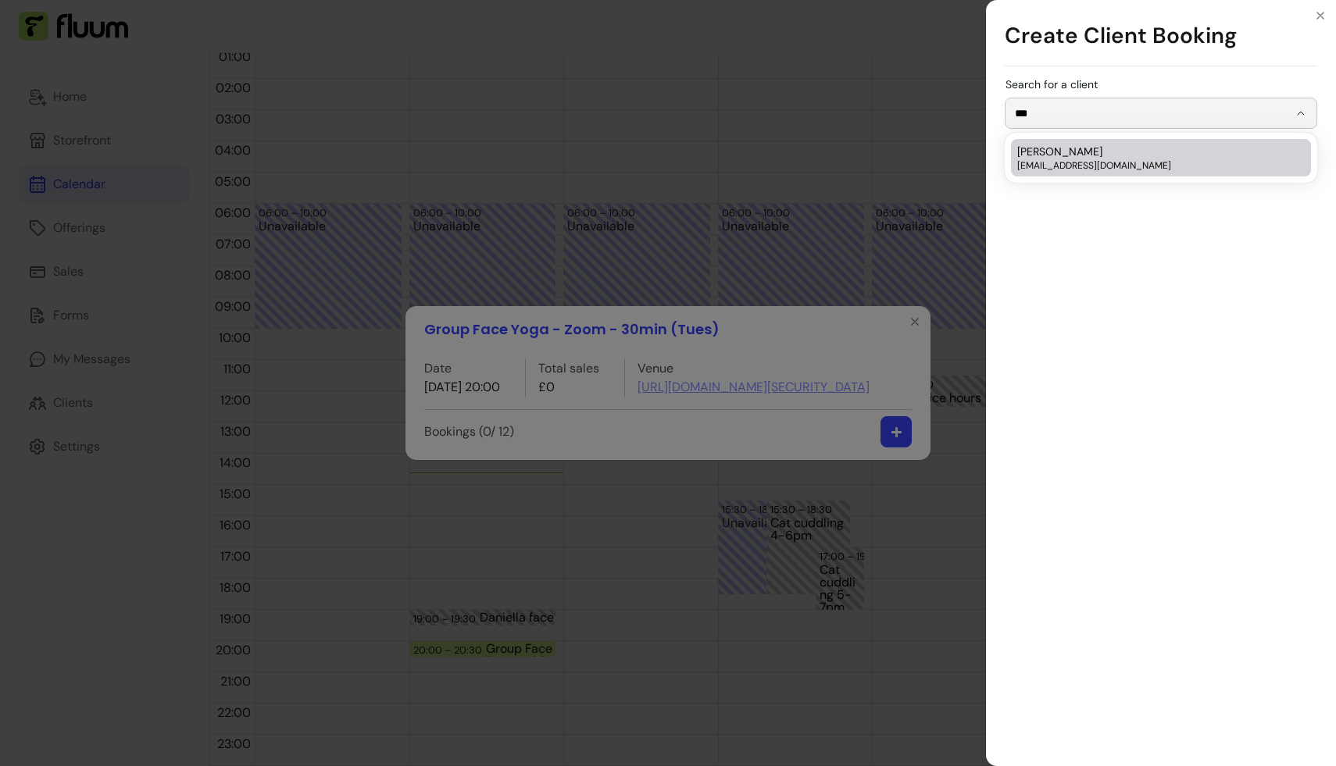
click at [1119, 157] on div "[PERSON_NAME] [EMAIL_ADDRESS][DOMAIN_NAME]" at bounding box center [1153, 158] width 272 height 28
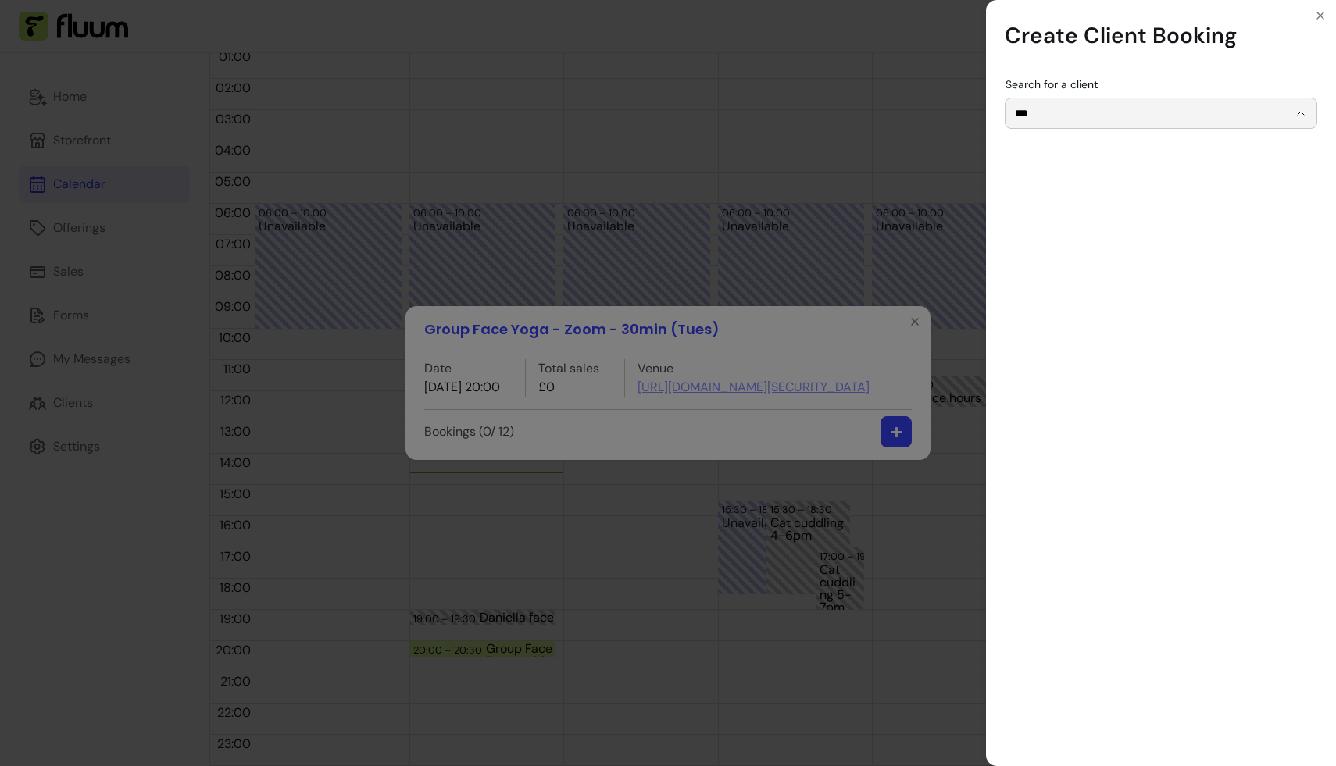
type input "**********"
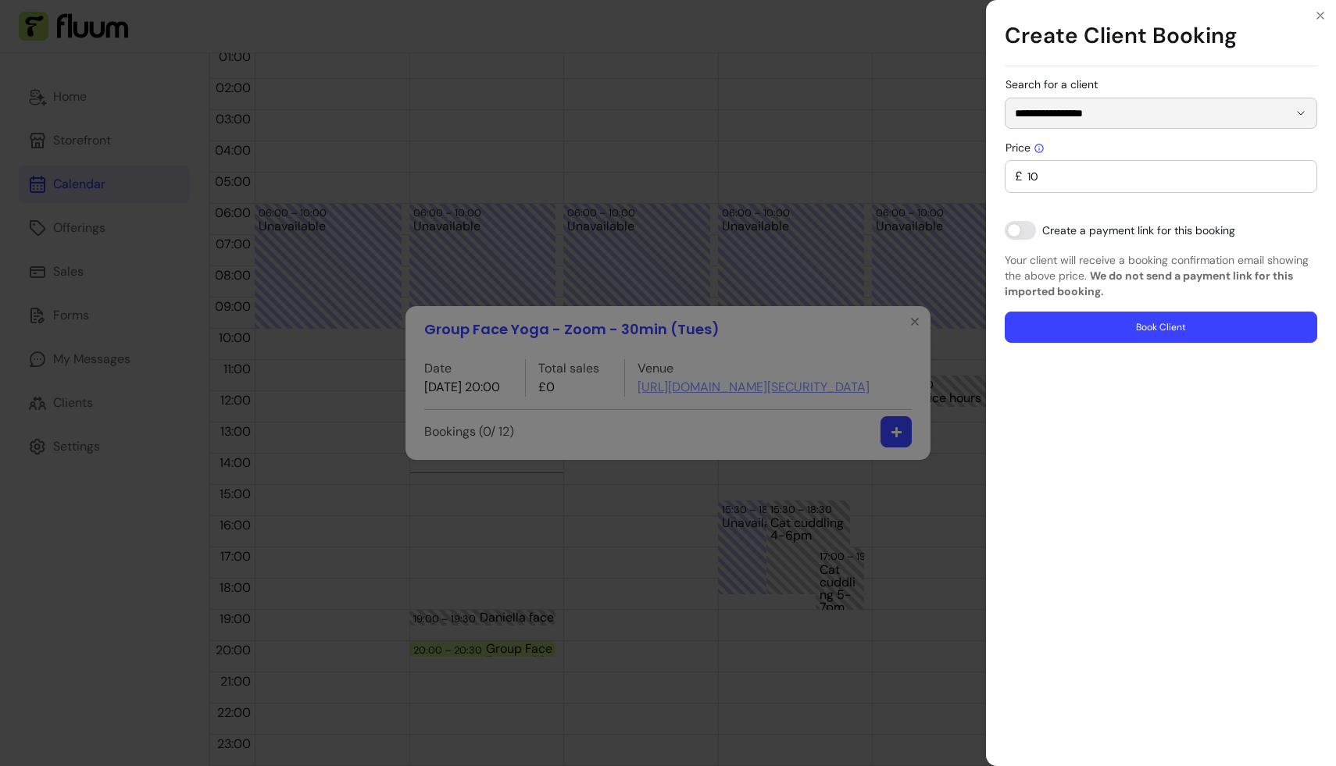
type input "0"
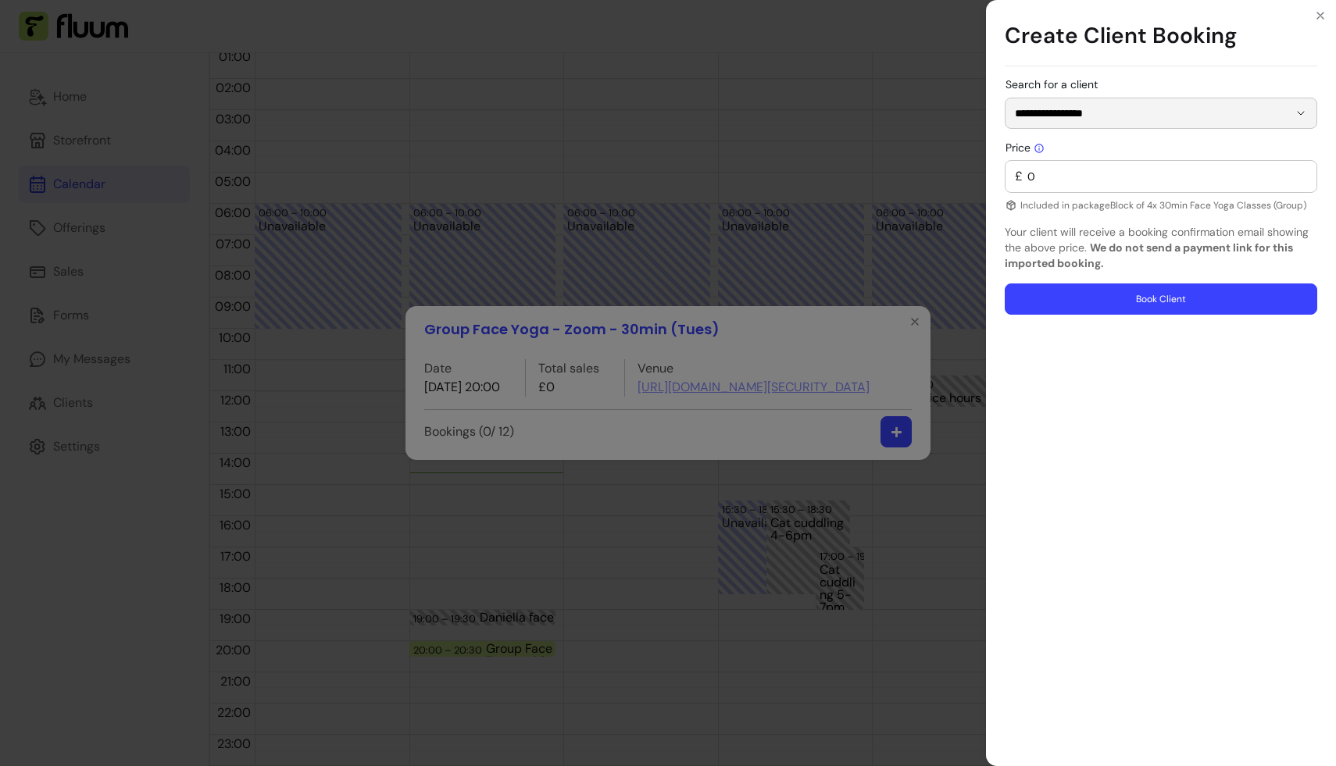
type input "**********"
click at [1097, 299] on button "Book Client" at bounding box center [1161, 299] width 312 height 31
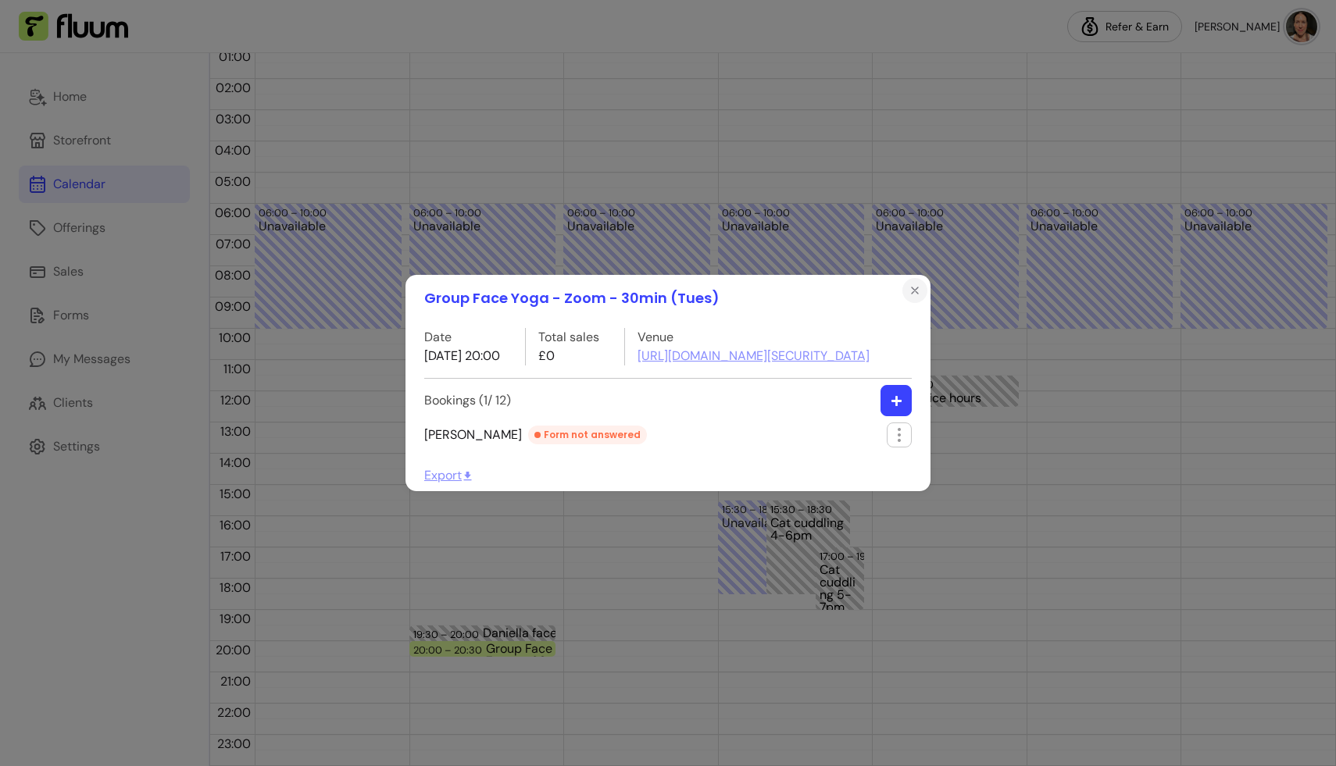
click at [919, 284] on icon "Close" at bounding box center [914, 290] width 12 height 12
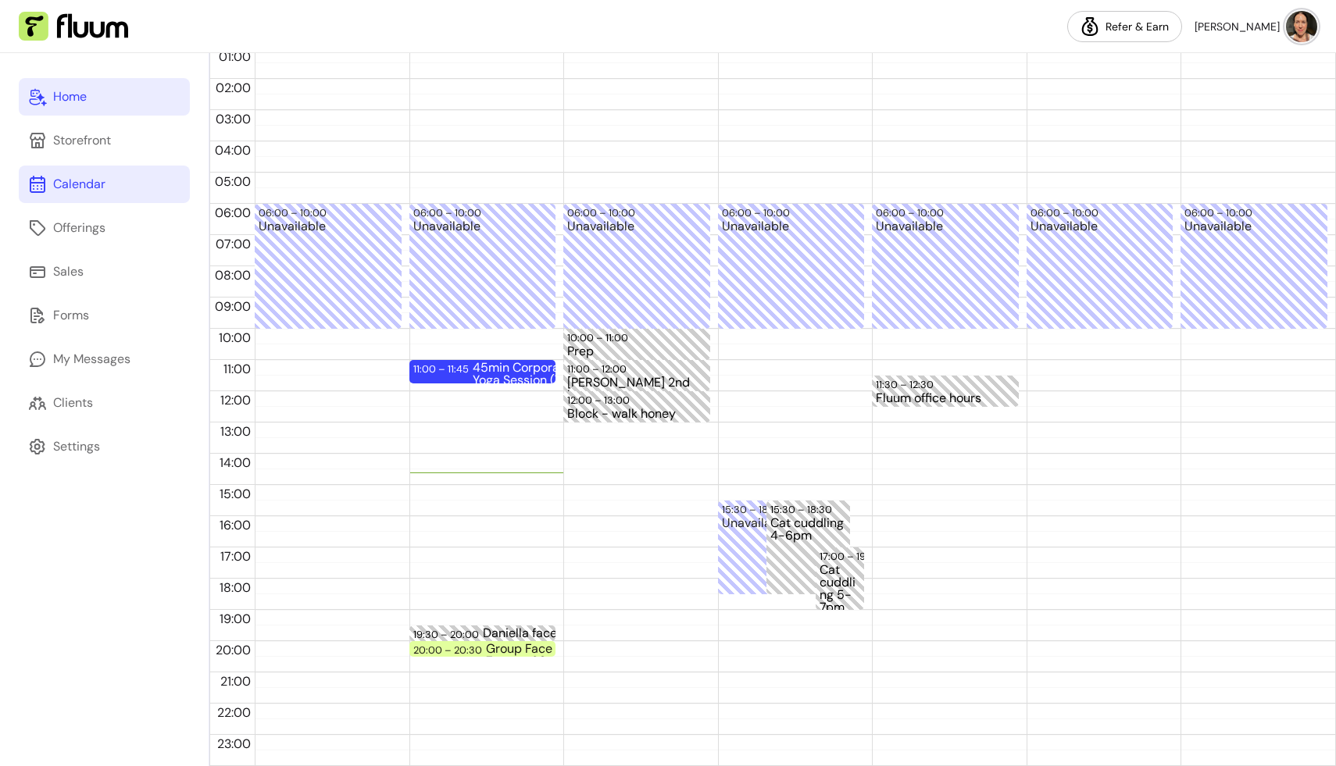
click at [69, 91] on div "Home" at bounding box center [70, 96] width 34 height 19
